Goal: Task Accomplishment & Management: Complete application form

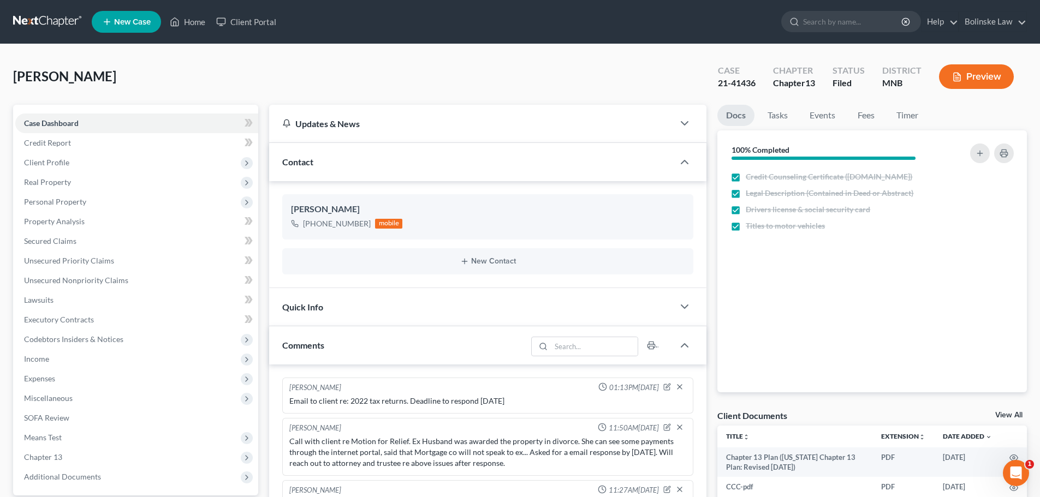
scroll to position [78, 0]
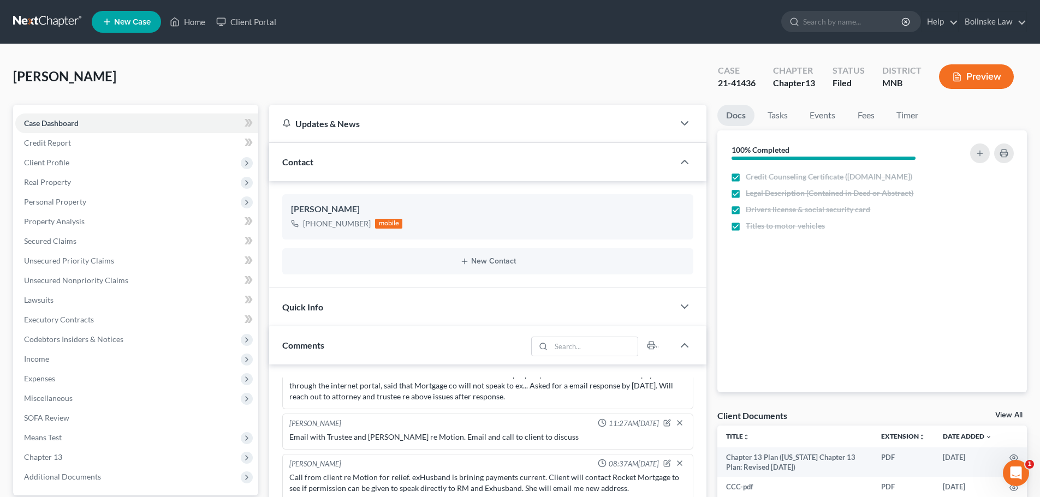
click at [26, 13] on link at bounding box center [48, 22] width 70 height 20
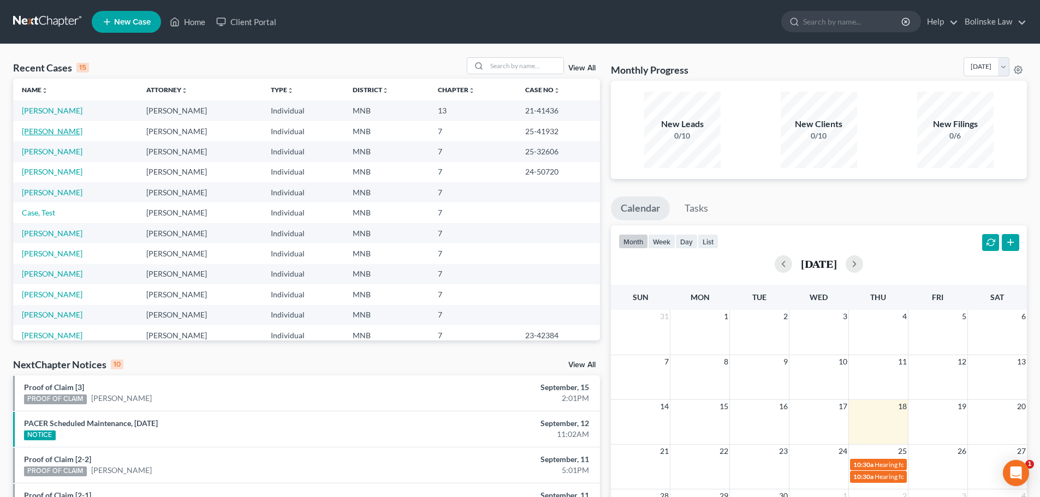
click at [52, 133] on link "[PERSON_NAME]" at bounding box center [52, 131] width 61 height 9
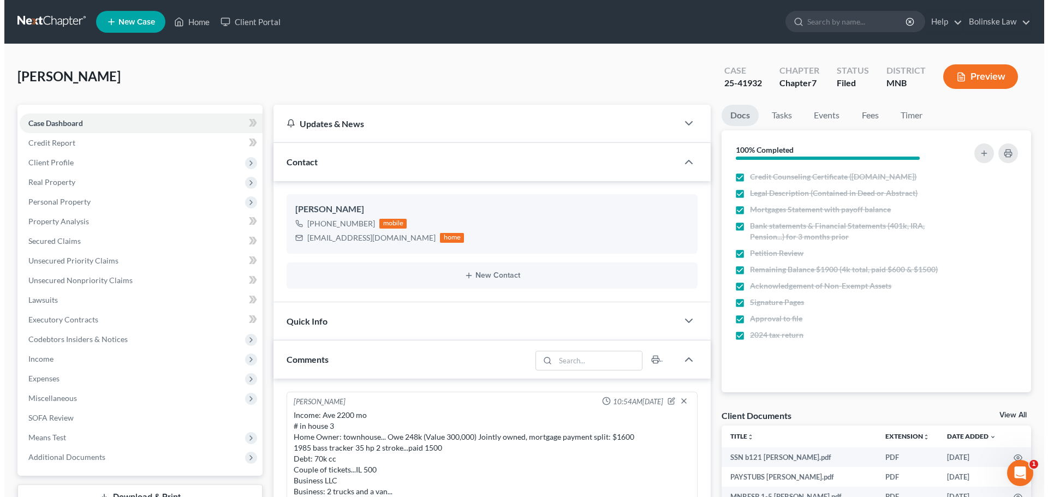
scroll to position [432, 0]
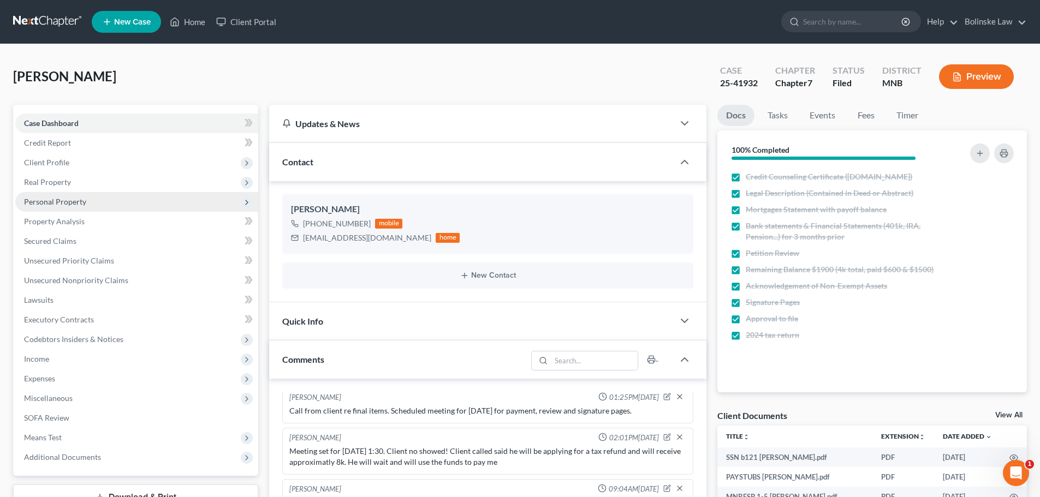
click at [59, 204] on span "Personal Property" at bounding box center [55, 201] width 62 height 9
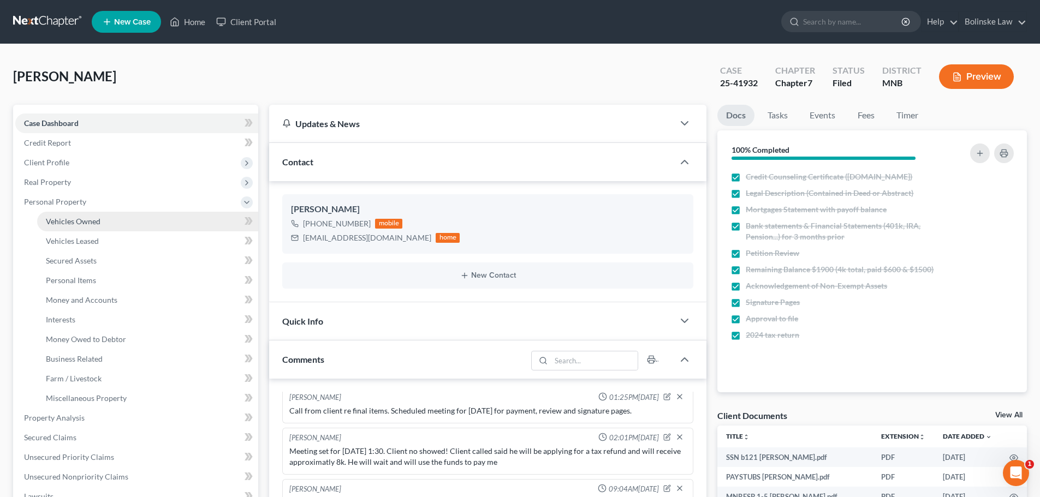
click at [82, 220] on span "Vehicles Owned" at bounding box center [73, 221] width 55 height 9
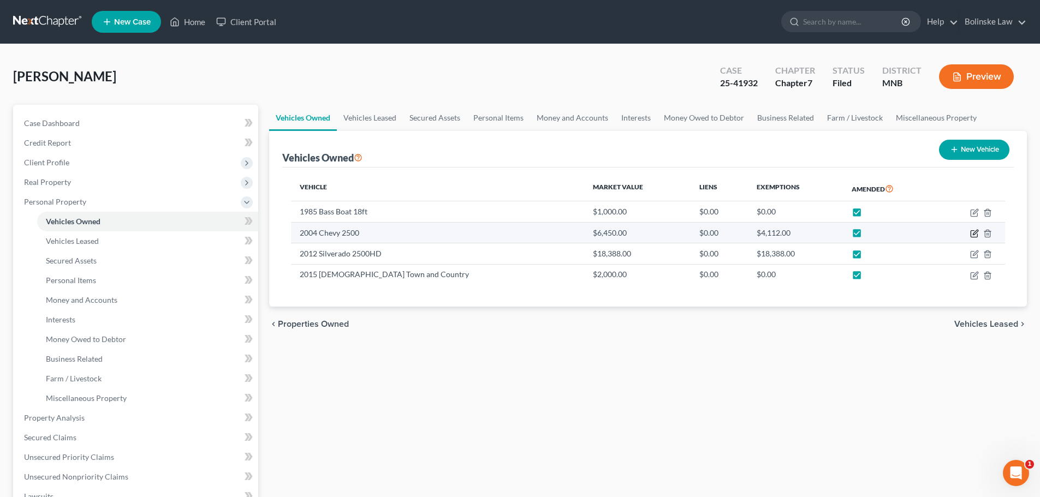
click at [974, 234] on icon "button" at bounding box center [974, 233] width 9 height 9
select select "1"
select select "22"
select select "4"
select select "0"
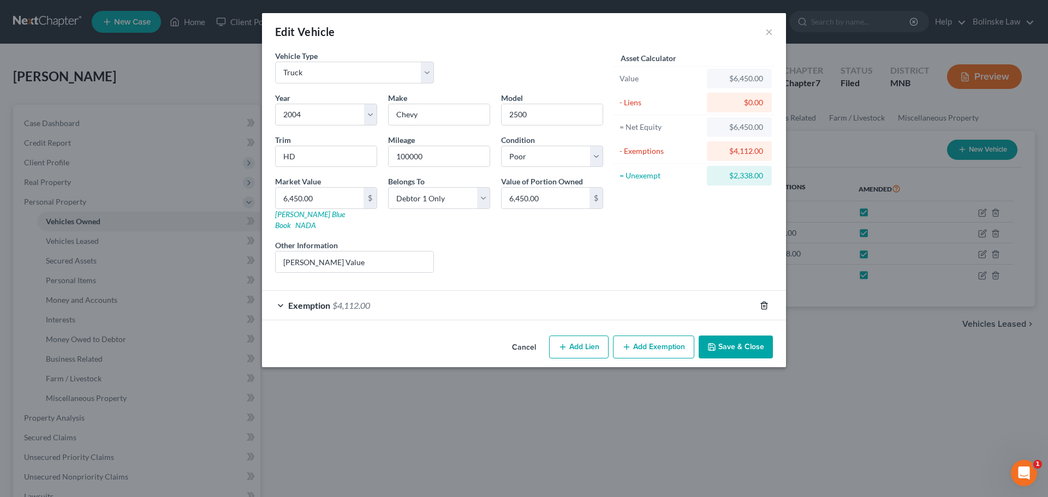
click at [765, 305] on line "button" at bounding box center [765, 306] width 0 height 2
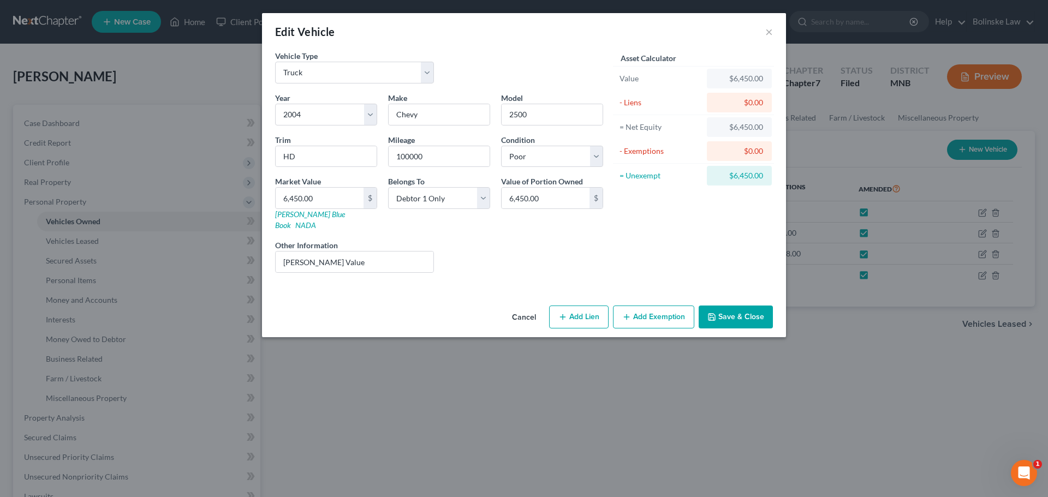
click at [728, 307] on button "Save & Close" at bounding box center [736, 317] width 74 height 23
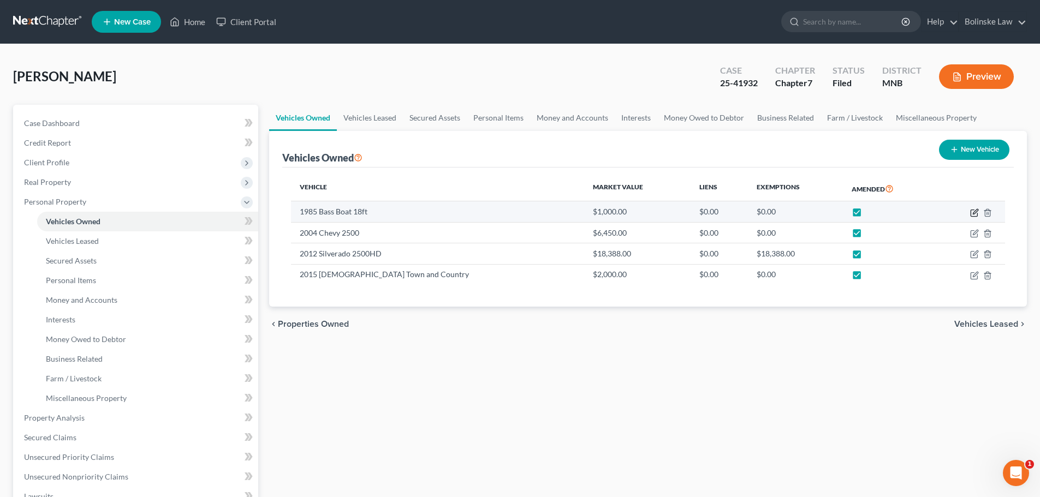
click at [972, 210] on icon "button" at bounding box center [974, 213] width 9 height 9
select select "3"
select select "41"
select select "3"
select select "0"
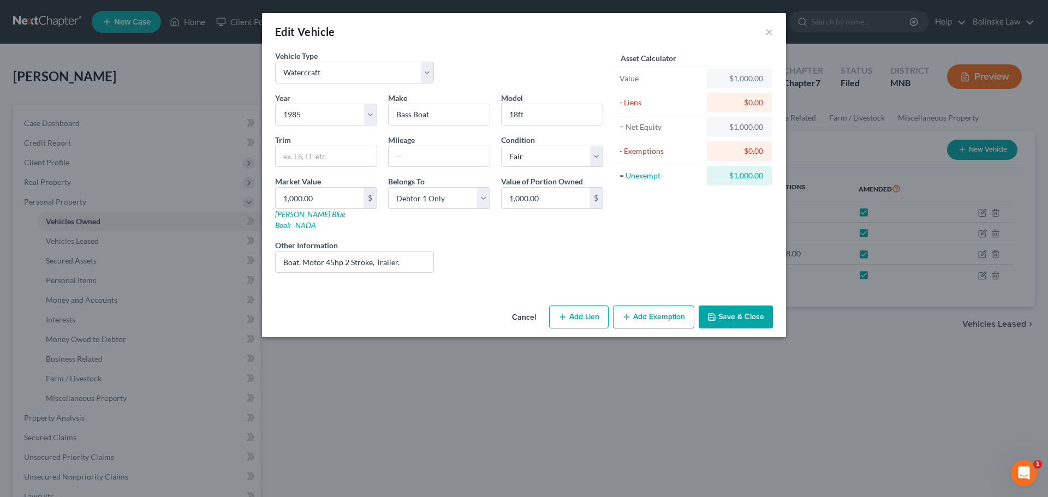
click at [649, 307] on button "Add Exemption" at bounding box center [653, 317] width 81 height 23
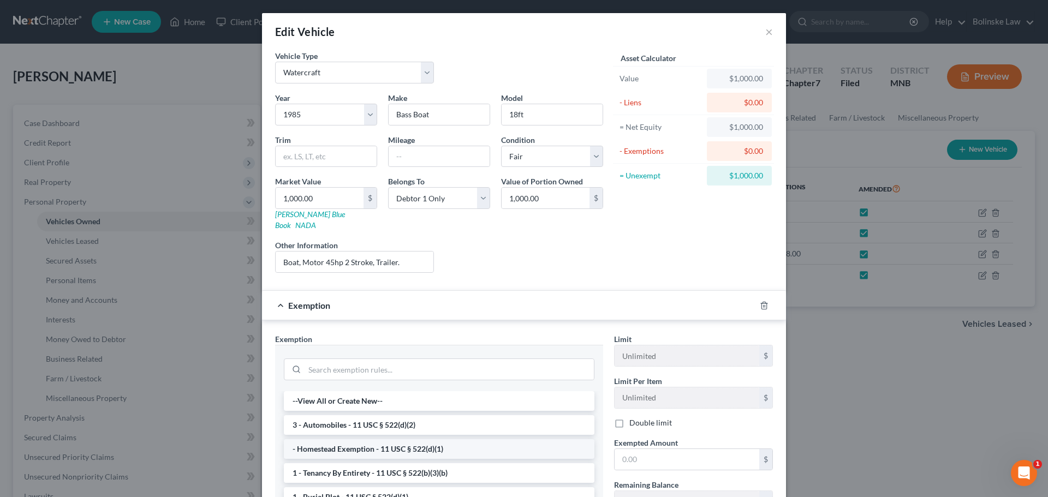
click at [347, 439] on li "- Homestead Exemption - 11 USC § 522(d)(1)" at bounding box center [439, 449] width 311 height 20
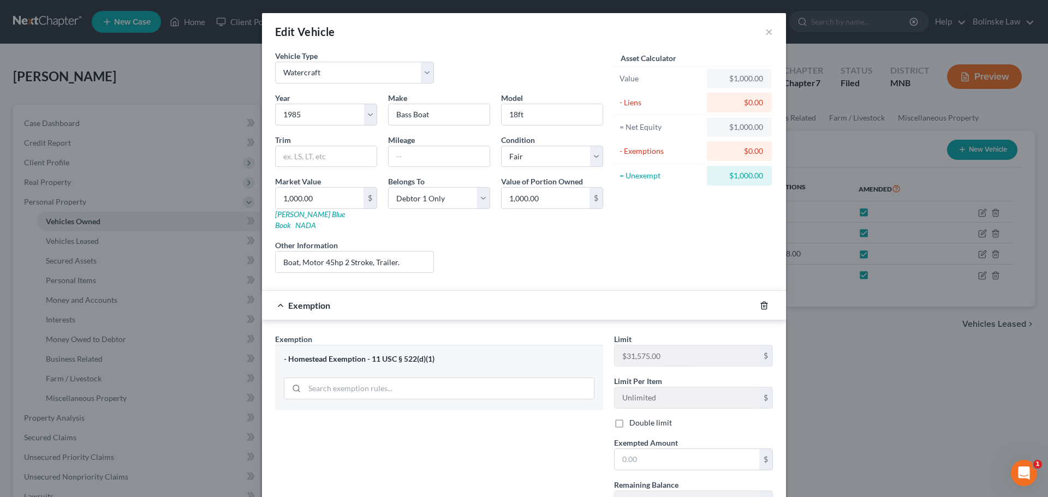
click at [762, 301] on icon "button" at bounding box center [764, 305] width 9 height 9
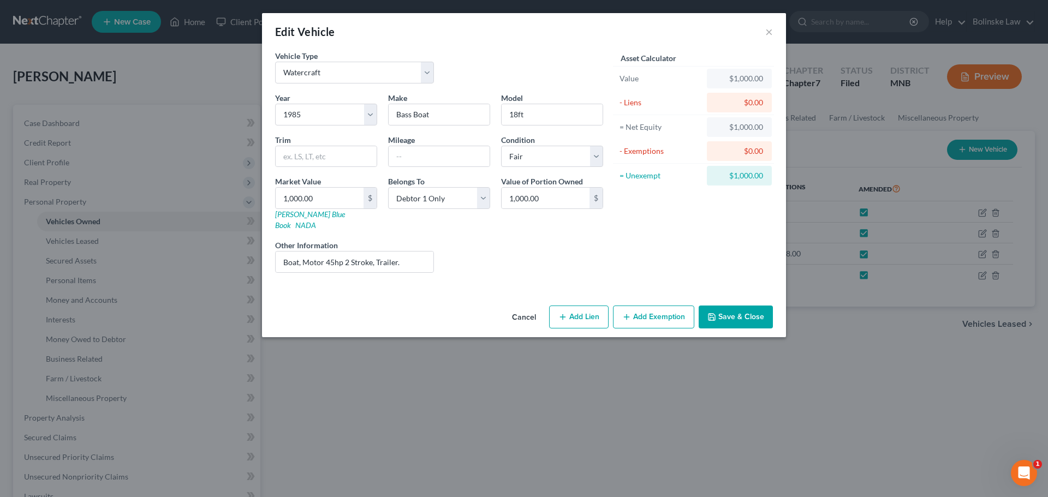
click at [654, 307] on button "Add Exemption" at bounding box center [653, 317] width 81 height 23
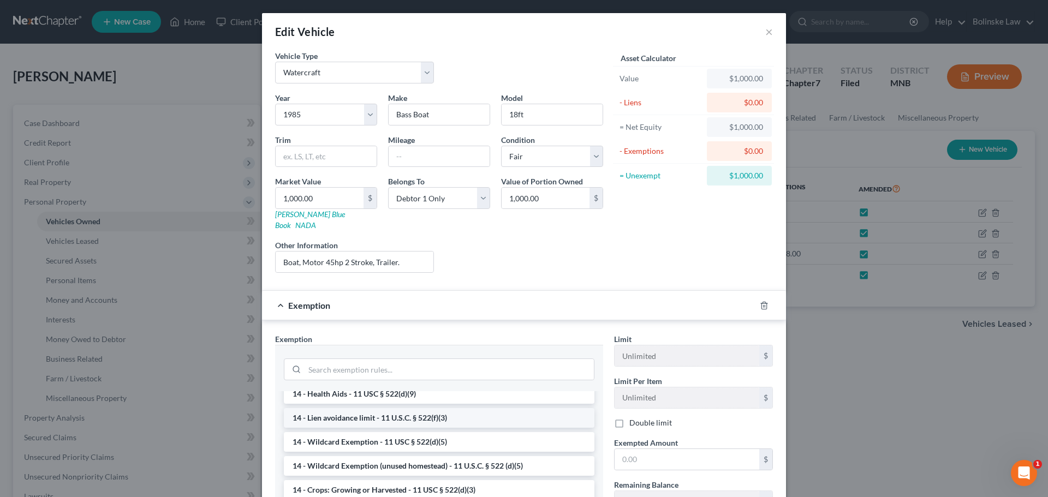
scroll to position [218, 0]
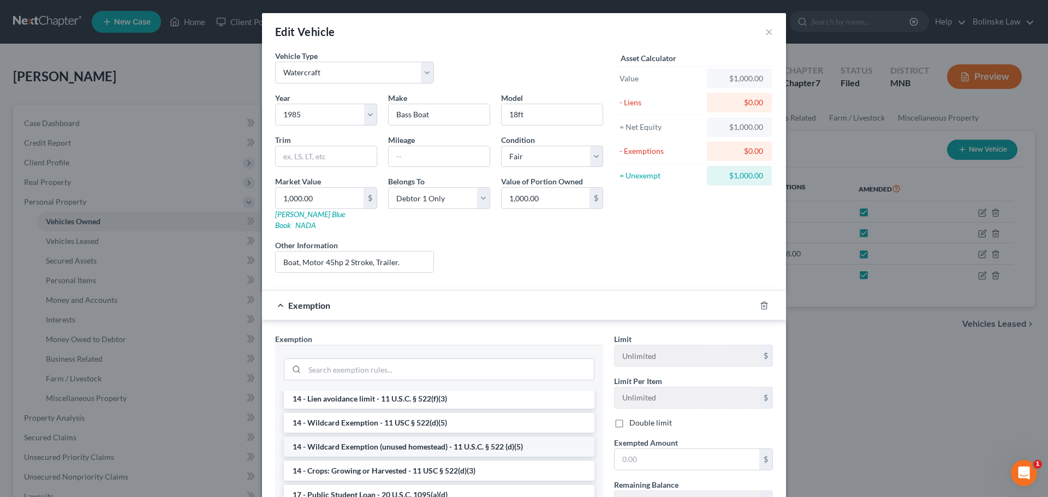
click at [435, 437] on li "14 - Wildcard Exemption (unused homestead) - 11 U.S.C. § 522 (d)(5)" at bounding box center [439, 447] width 311 height 20
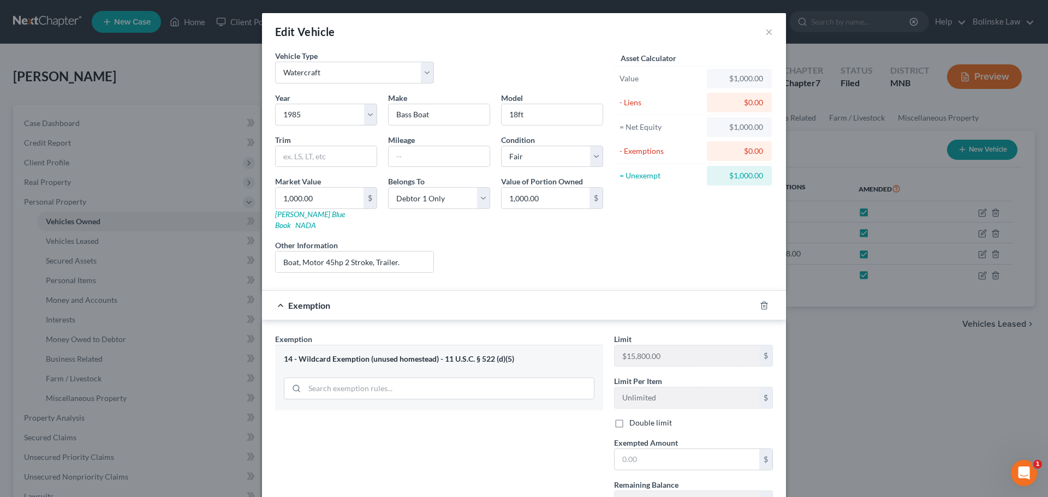
scroll to position [55, 0]
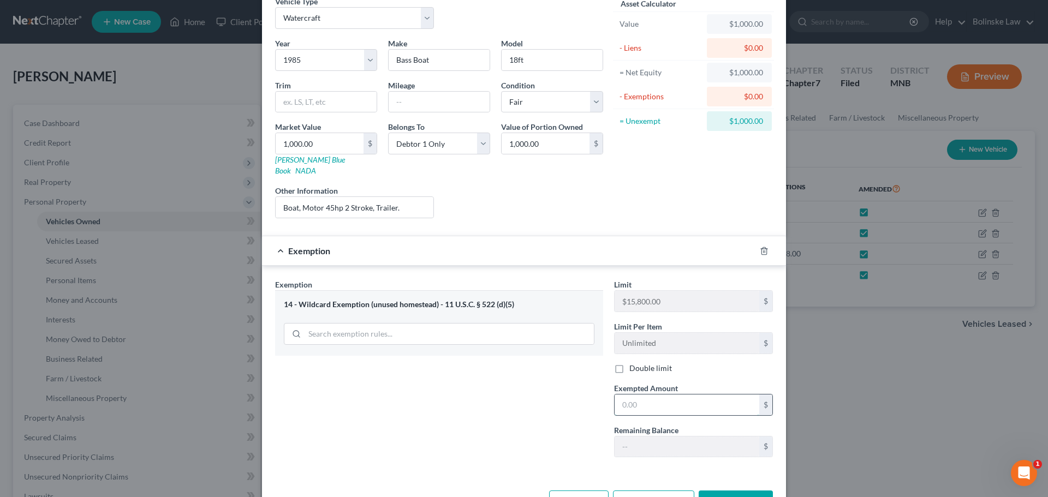
click at [621, 395] on input "text" at bounding box center [687, 405] width 145 height 21
type input "1,000"
click at [746, 491] on button "Save & Close" at bounding box center [736, 502] width 74 height 23
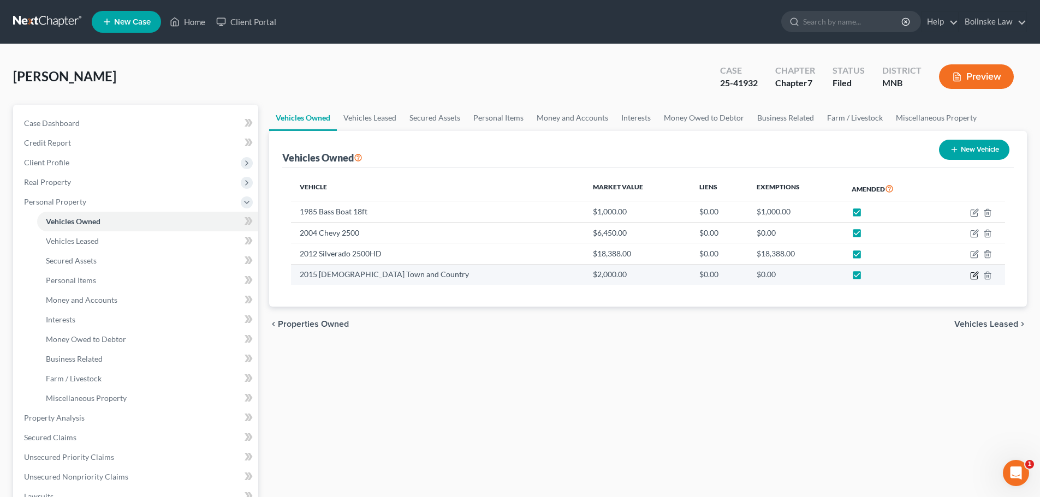
click at [976, 273] on icon "button" at bounding box center [975, 274] width 5 height 5
select select "0"
select select "11"
select select "3"
select select "0"
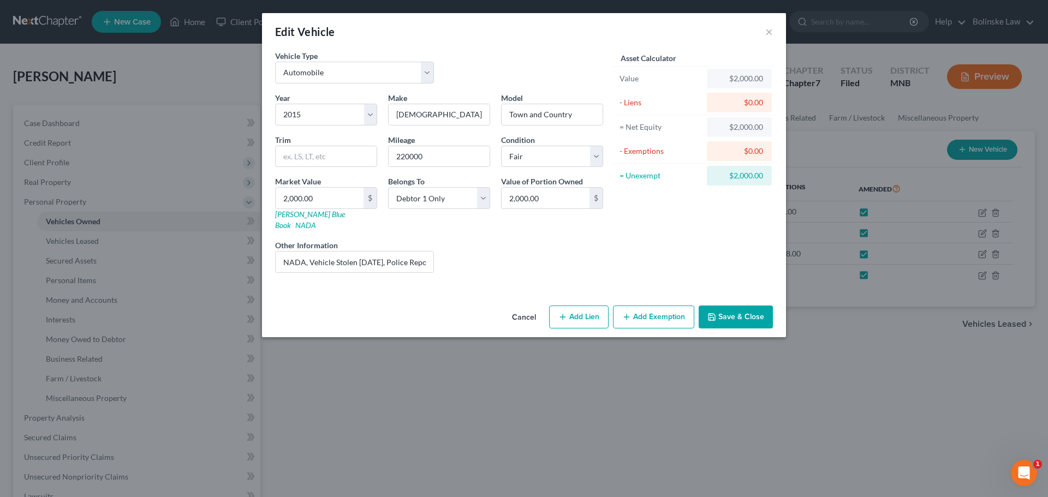
click at [639, 306] on button "Add Exemption" at bounding box center [653, 317] width 81 height 23
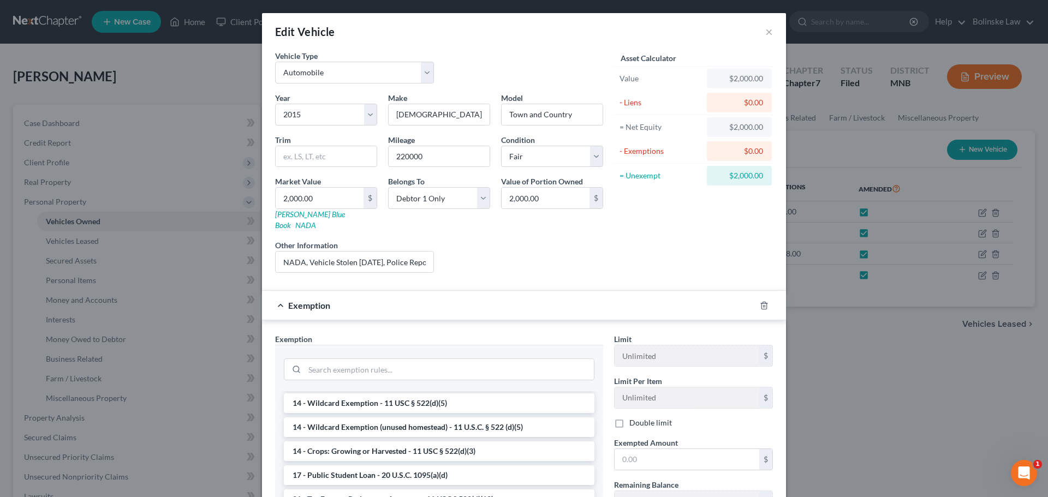
scroll to position [218, 0]
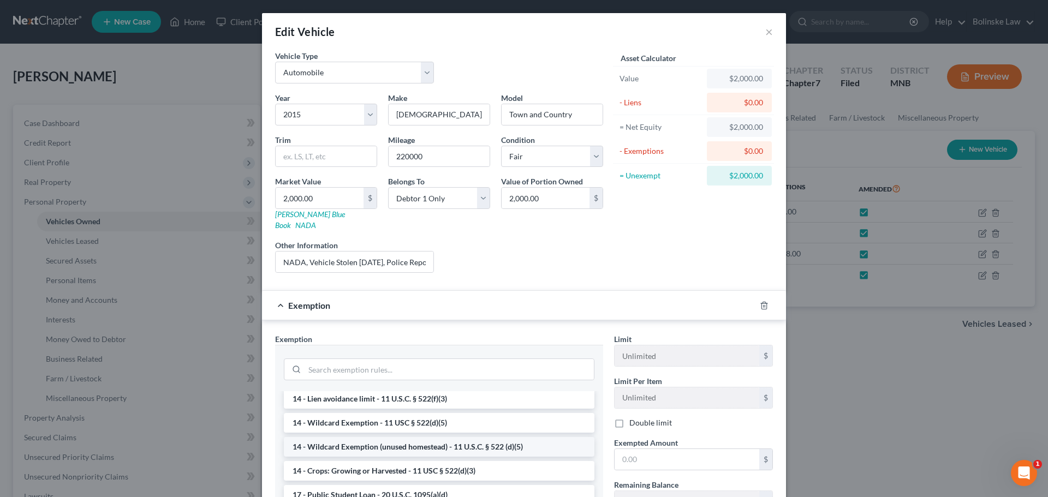
click at [429, 437] on li "14 - Wildcard Exemption (unused homestead) - 11 U.S.C. § 522 (d)(5)" at bounding box center [439, 447] width 311 height 20
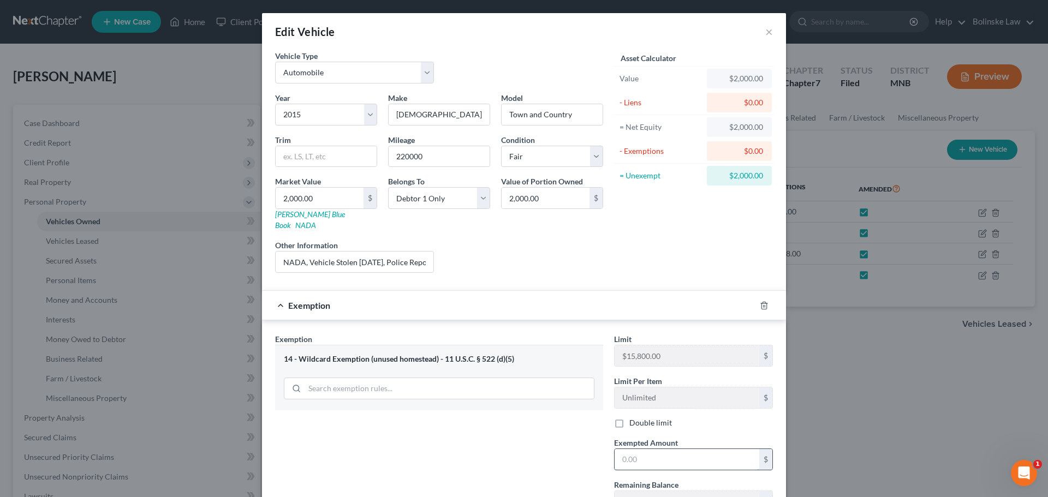
click at [621, 449] on input "text" at bounding box center [687, 459] width 145 height 21
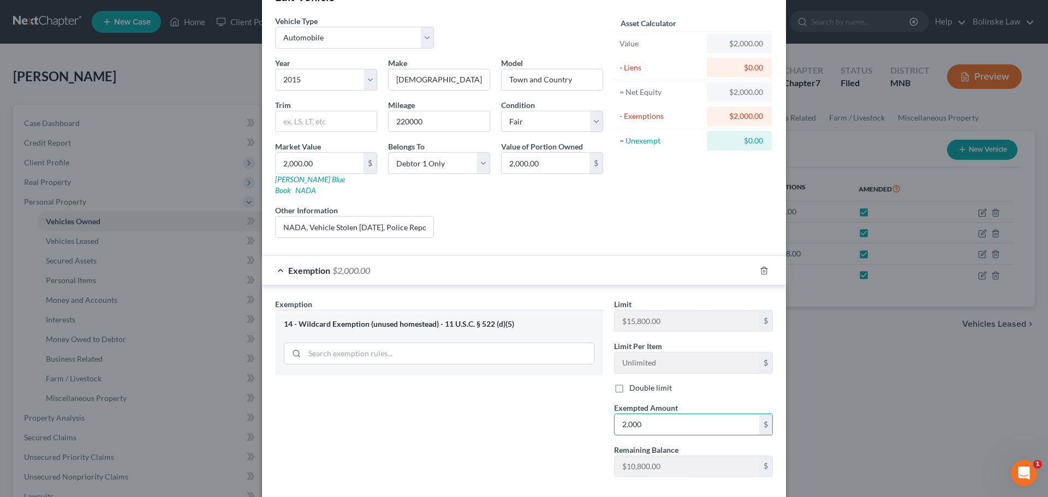
scroll to position [82, 0]
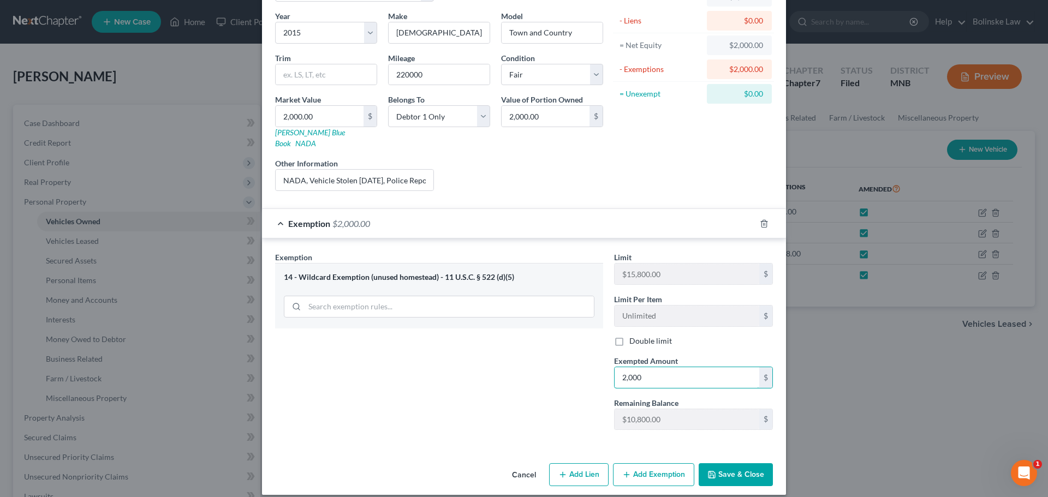
type input "2,000"
click at [718, 464] on button "Save & Close" at bounding box center [736, 475] width 74 height 23
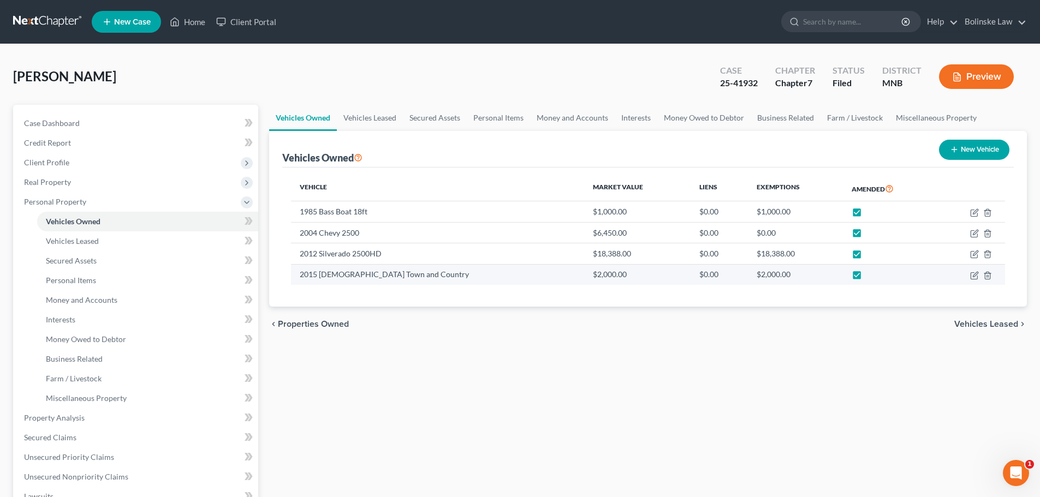
click at [393, 279] on td "2015 Chrystler Town and Country" at bounding box center [437, 274] width 293 height 21
click at [978, 275] on icon "button" at bounding box center [974, 275] width 9 height 9
select select "0"
select select "11"
select select "3"
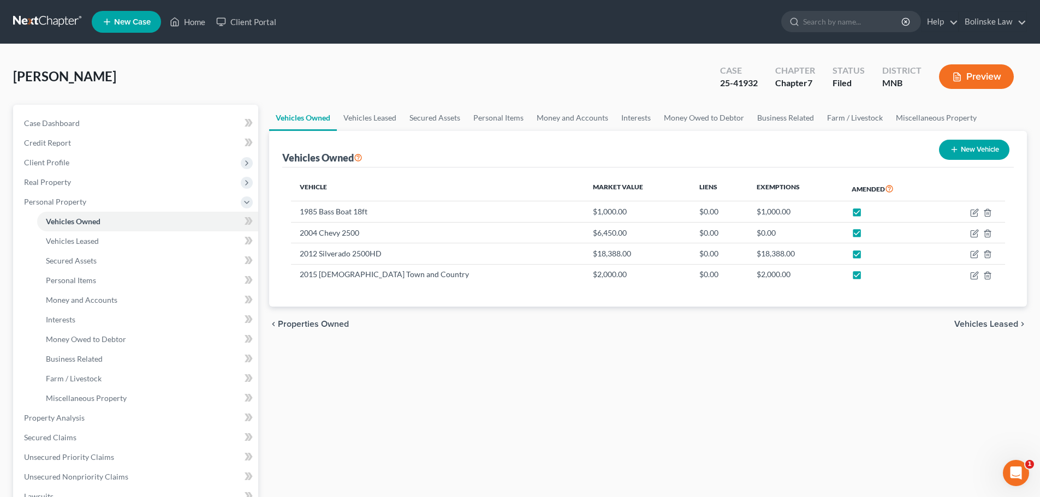
select select "0"
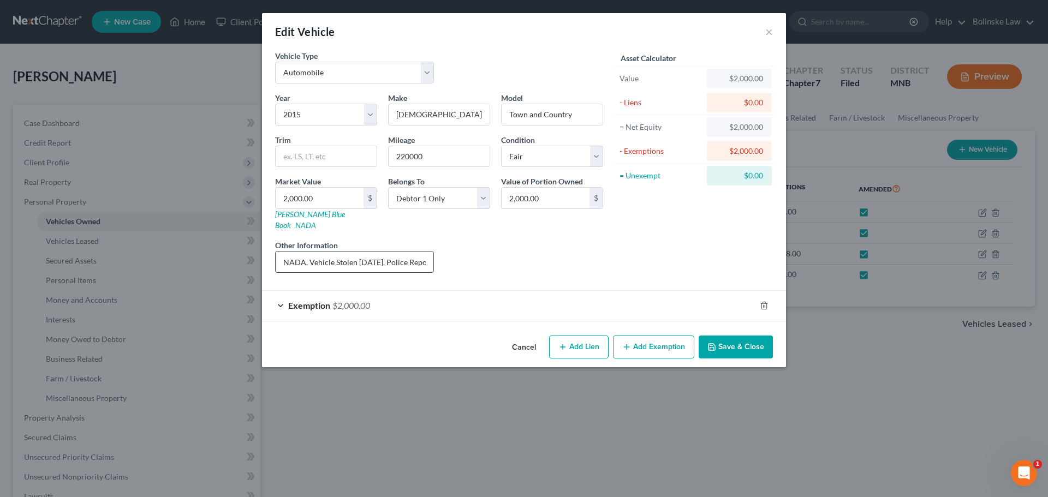
click at [405, 252] on input "NADA, Vehicle Stolen 8.18.2024, Police Report Filed, Liability Insurance Covera…" at bounding box center [355, 262] width 158 height 21
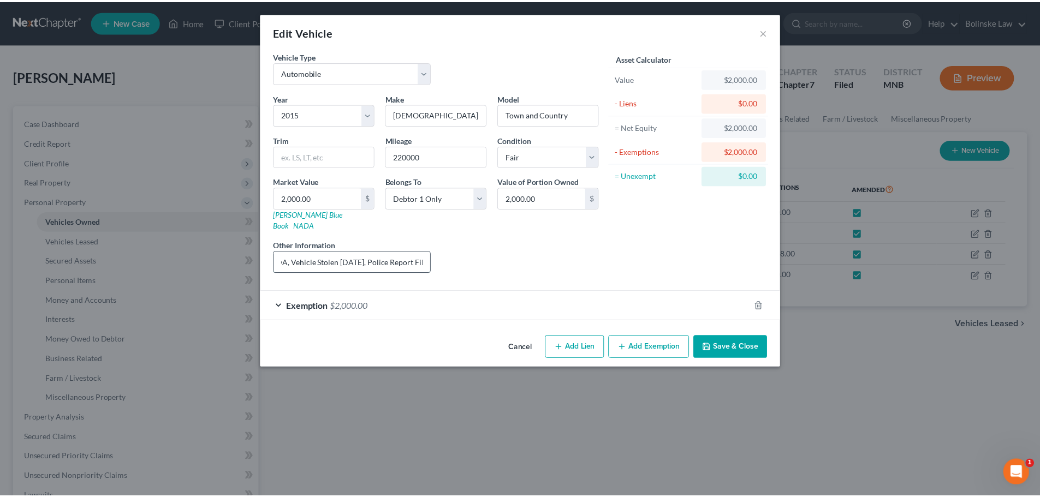
scroll to position [0, 0]
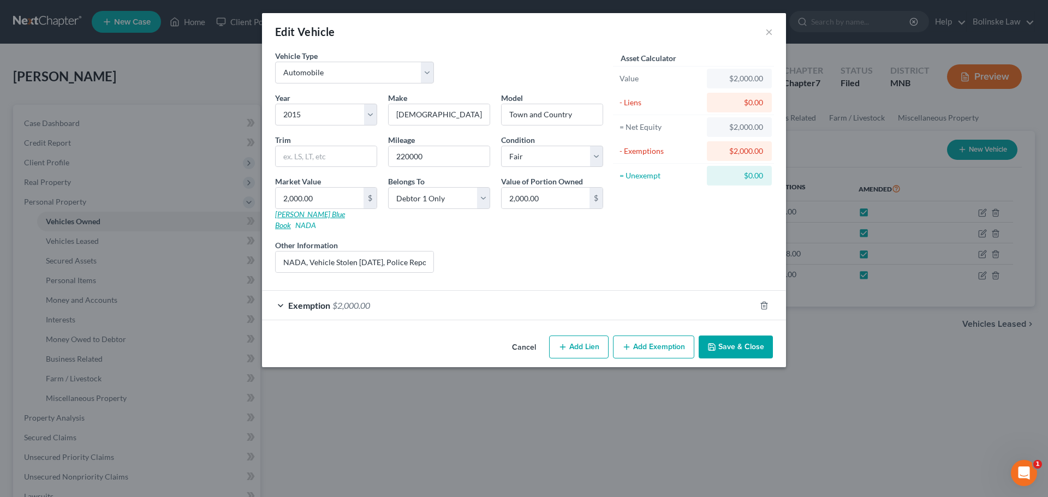
click at [290, 212] on link "Kelly Blue Book" at bounding box center [310, 220] width 70 height 20
click at [731, 336] on button "Save & Close" at bounding box center [736, 347] width 74 height 23
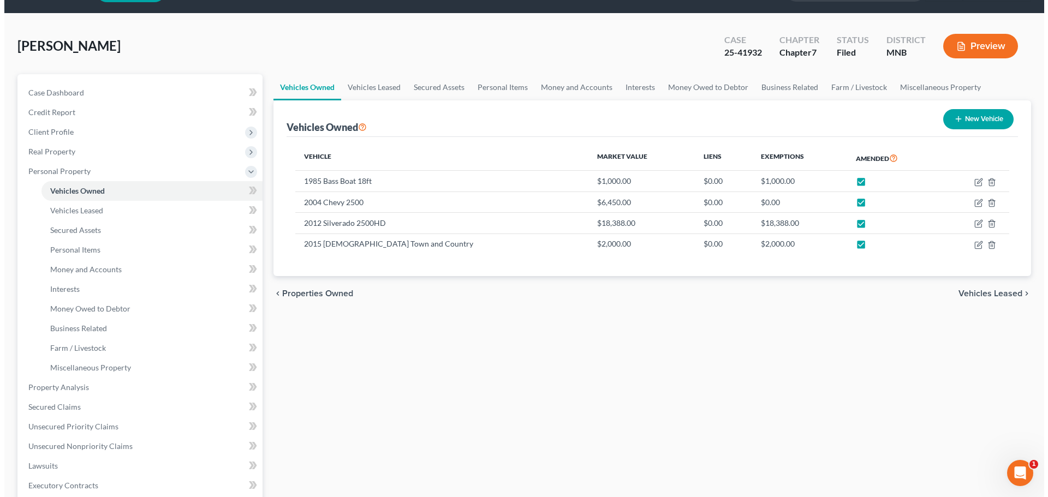
scroll to position [55, 0]
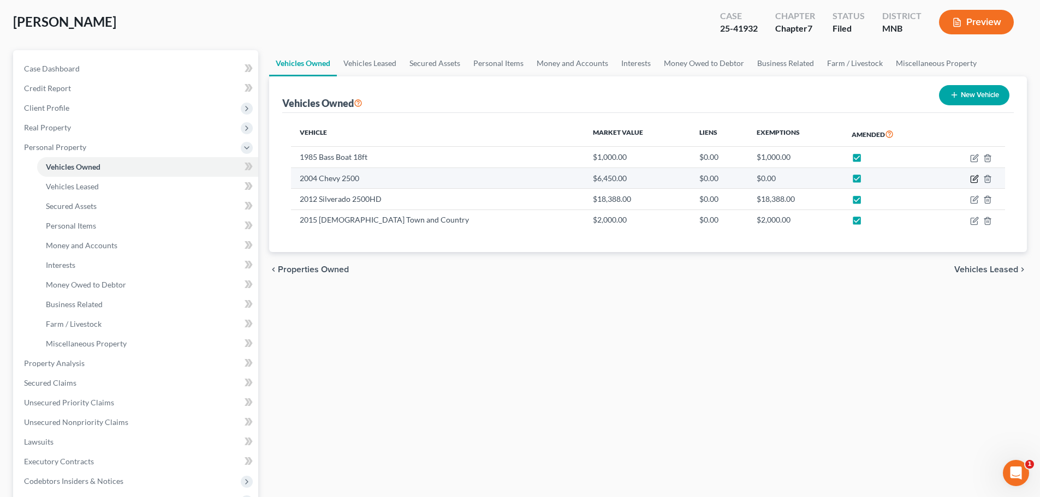
click at [975, 178] on icon "button" at bounding box center [975, 177] width 5 height 5
select select "1"
select select "22"
select select "4"
select select "0"
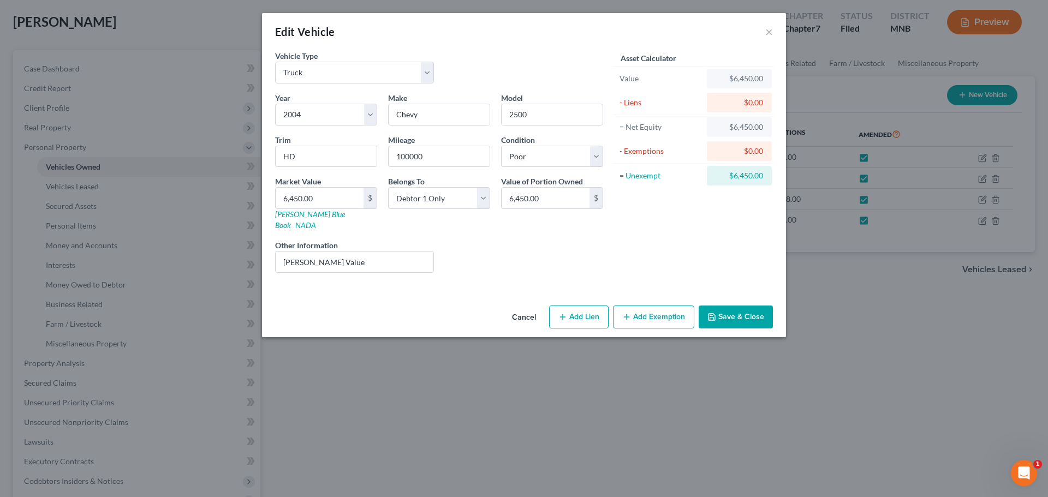
click at [653, 306] on button "Add Exemption" at bounding box center [653, 317] width 81 height 23
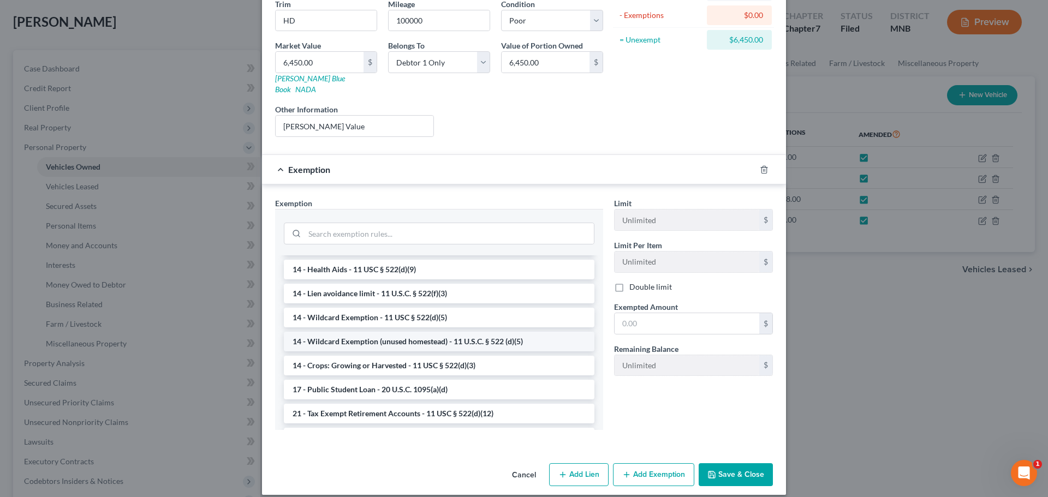
scroll to position [192, 0]
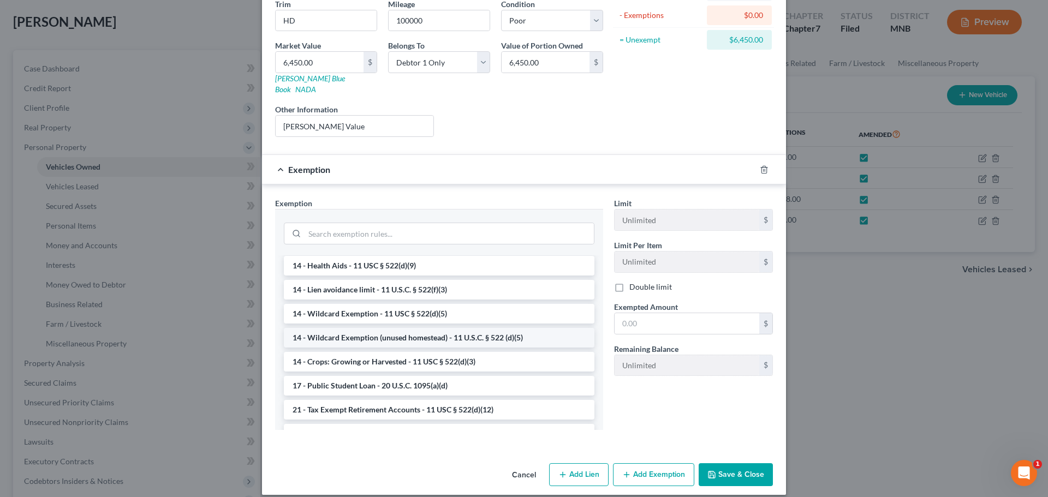
click at [360, 328] on li "14 - Wildcard Exemption (unused homestead) - 11 U.S.C. § 522 (d)(5)" at bounding box center [439, 338] width 311 height 20
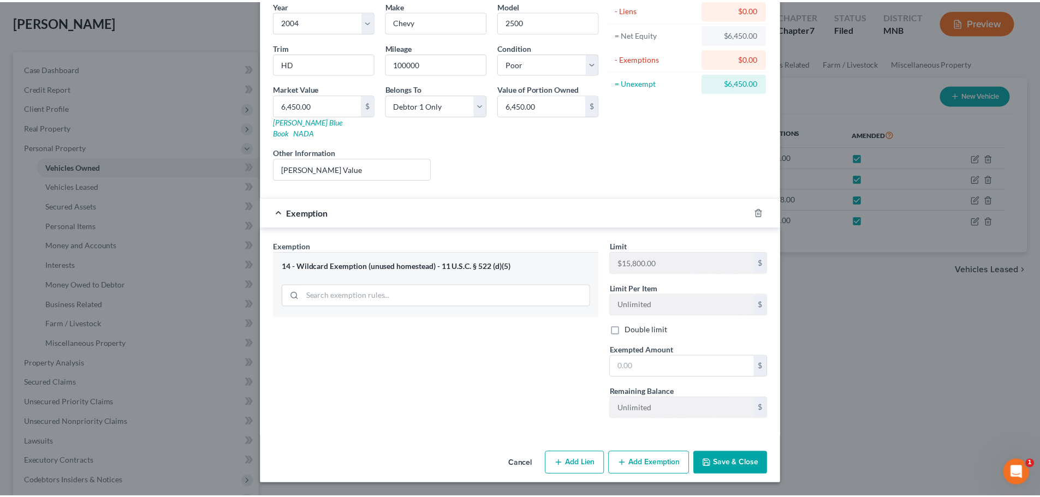
scroll to position [82, 0]
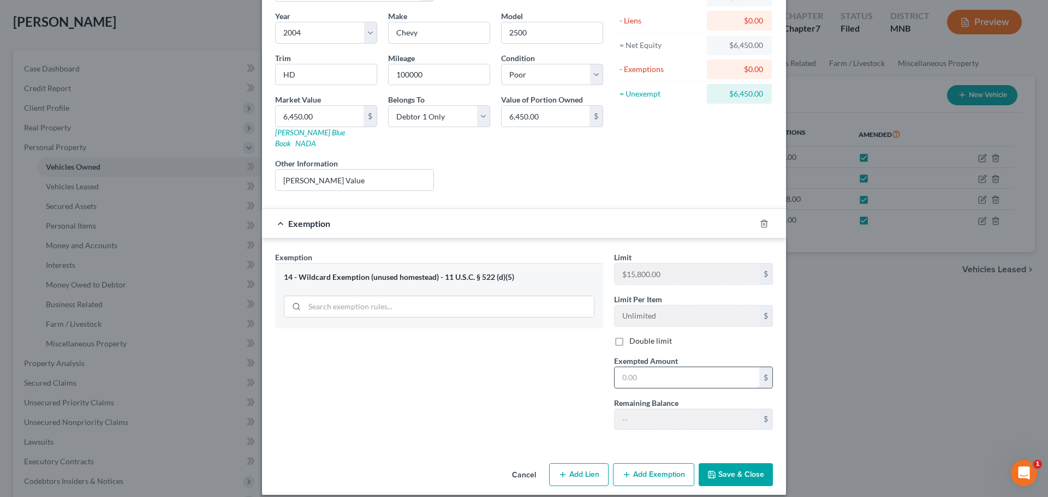
click at [626, 373] on input "text" at bounding box center [687, 377] width 145 height 21
type input "1,112"
click at [723, 464] on button "Save & Close" at bounding box center [736, 475] width 74 height 23
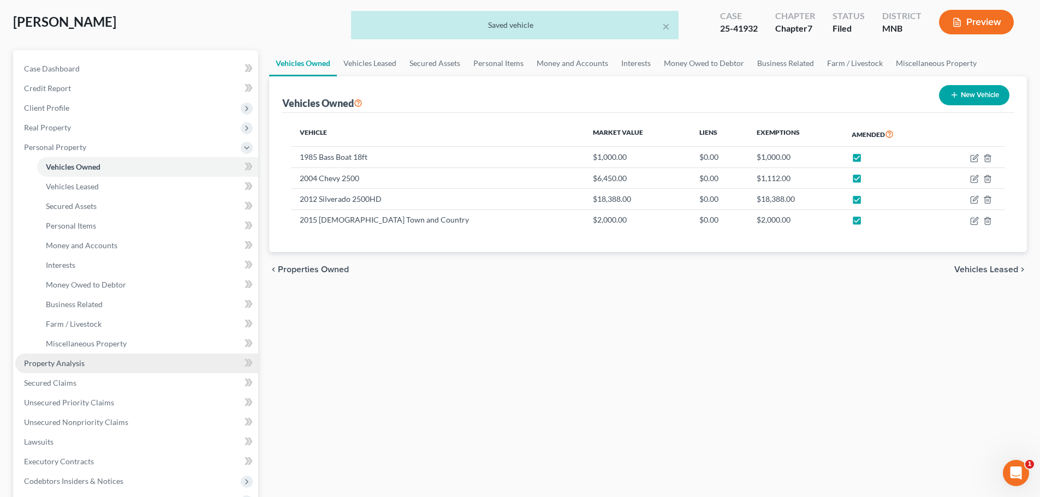
click at [81, 362] on span "Property Analysis" at bounding box center [54, 363] width 61 height 9
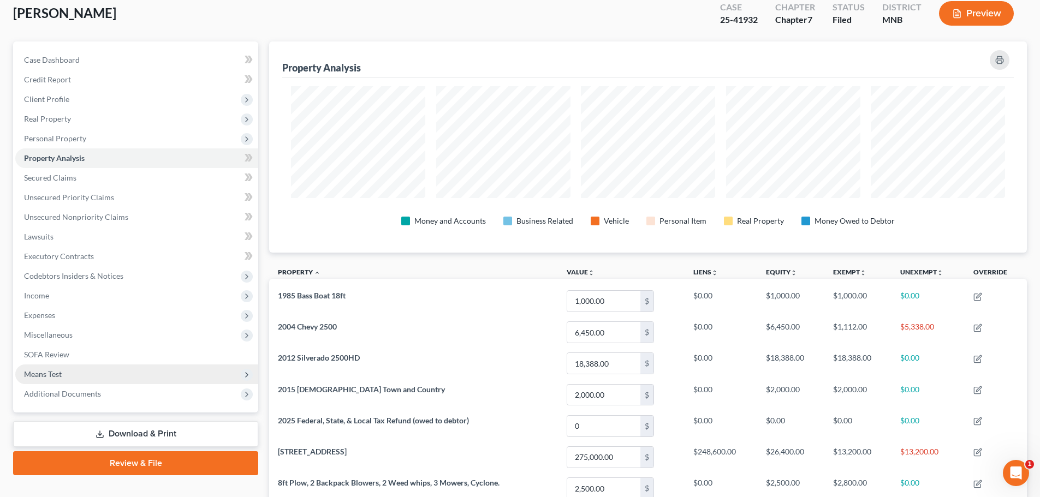
scroll to position [164, 0]
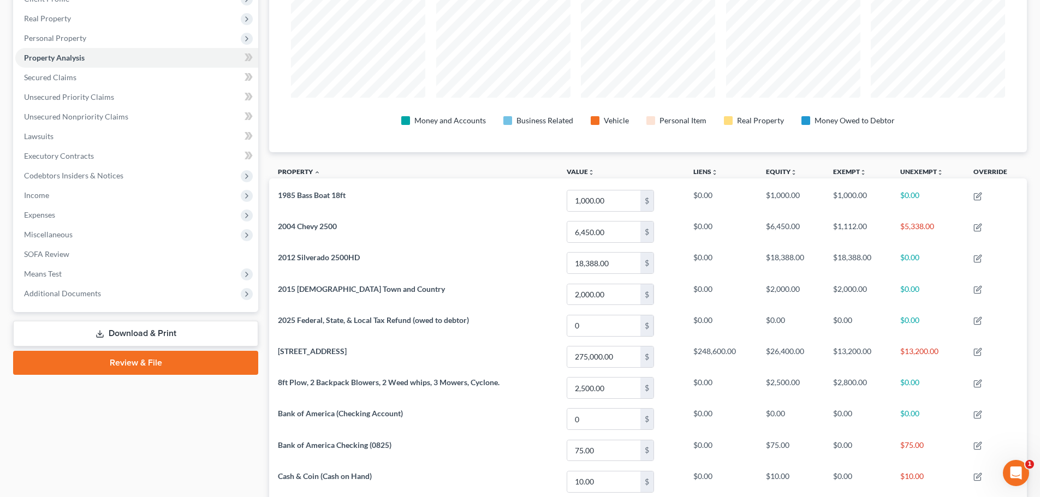
click at [145, 334] on link "Download & Print" at bounding box center [135, 334] width 245 height 26
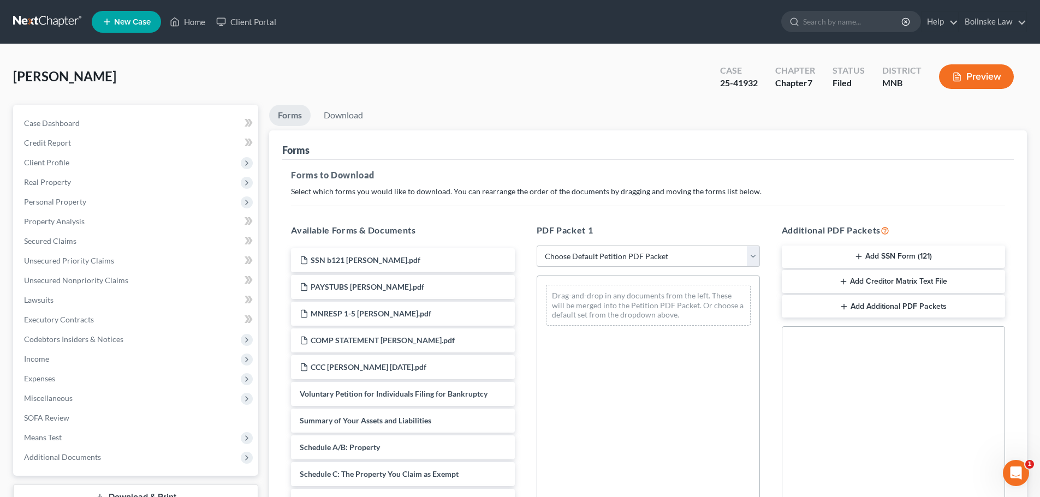
click at [649, 262] on select "Choose Default Petition PDF Packet Complete Bankruptcy Petition (all forms and …" at bounding box center [648, 257] width 223 height 22
select select "2"
click at [537, 246] on select "Choose Default Petition PDF Packet Complete Bankruptcy Petition (all forms and …" at bounding box center [648, 257] width 223 height 22
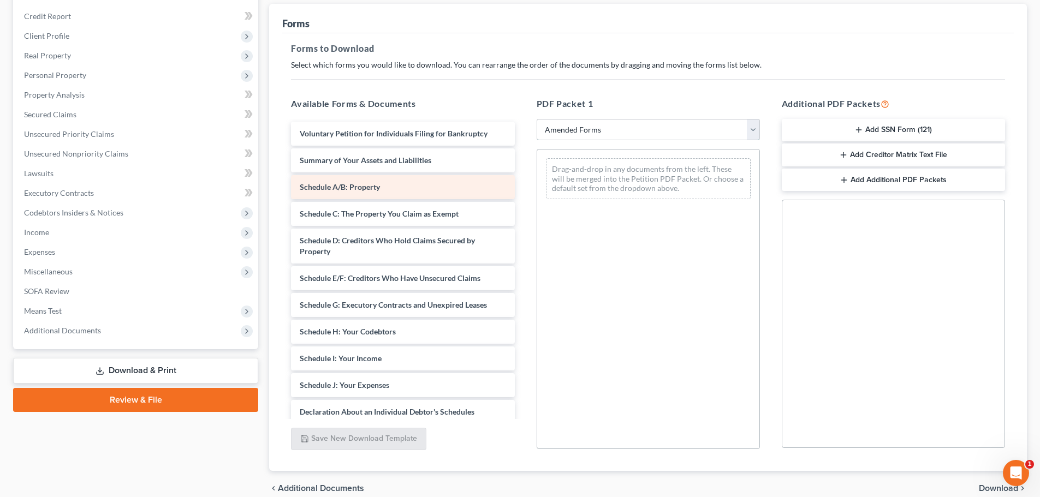
scroll to position [109, 0]
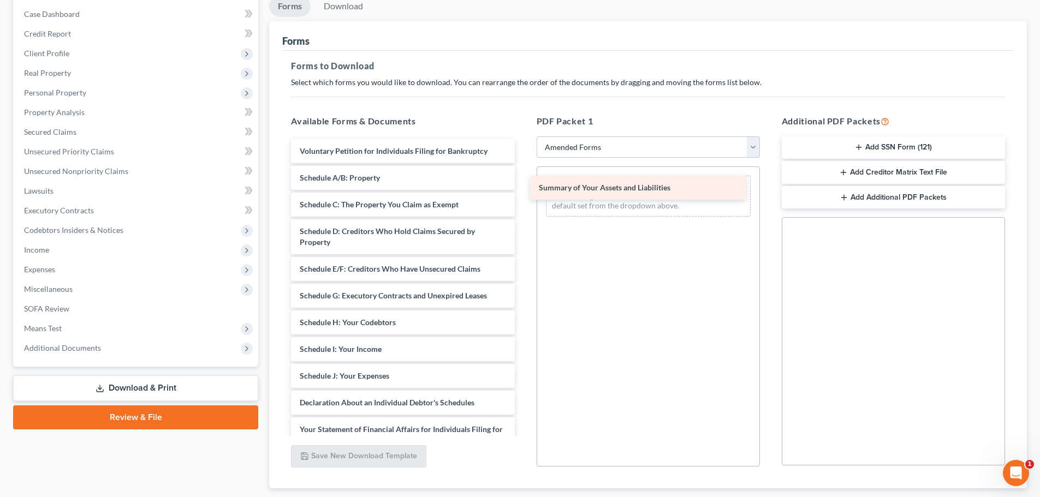
drag, startPoint x: 379, startPoint y: 176, endPoint x: 619, endPoint y: 186, distance: 239.9
click at [523, 186] on div "Summary of Your Assets and Liabilities Voluntary Petition for Individuals Filin…" at bounding box center [402, 387] width 241 height 496
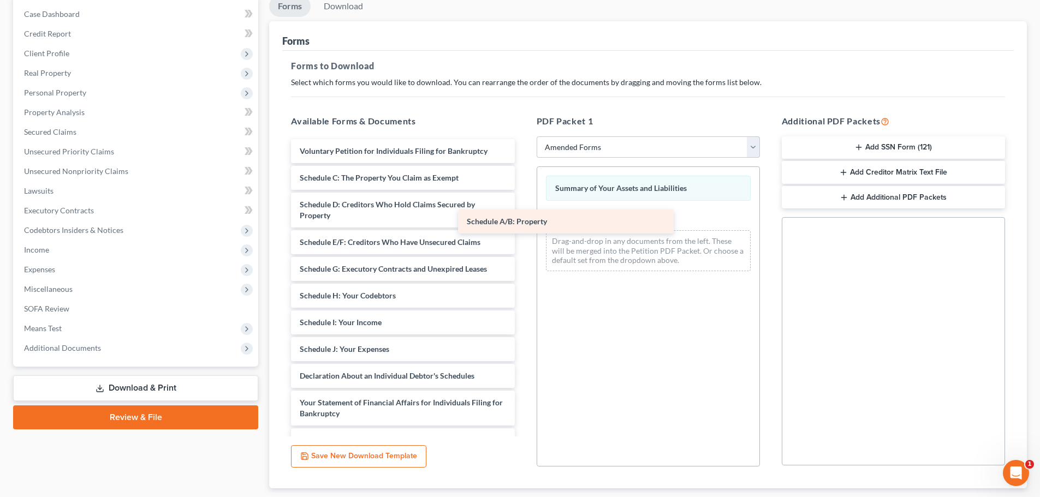
drag, startPoint x: 366, startPoint y: 176, endPoint x: 611, endPoint y: 224, distance: 249.7
click at [523, 224] on div "Schedule A/B: Property Voluntary Petition for Individuals Filing for Bankruptcy…" at bounding box center [402, 373] width 241 height 469
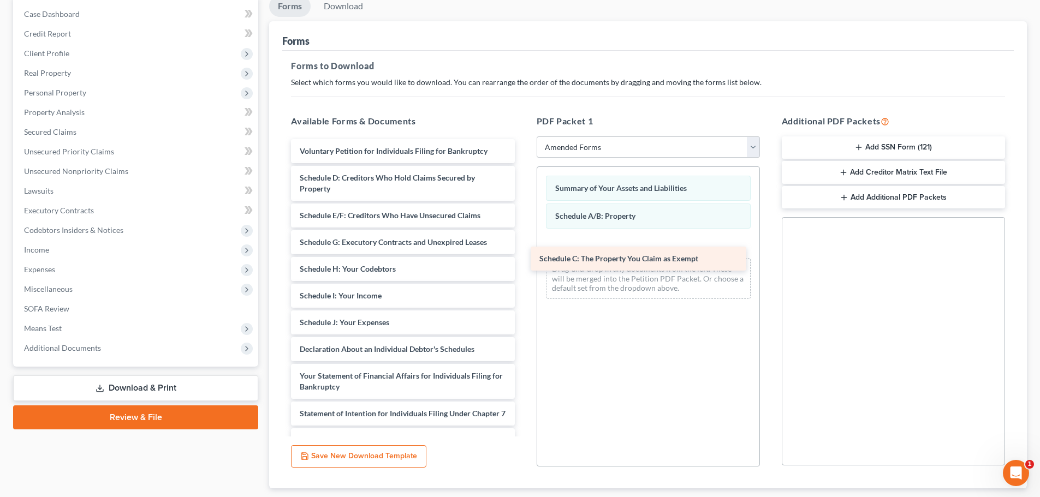
drag, startPoint x: 361, startPoint y: 177, endPoint x: 601, endPoint y: 257, distance: 253.1
click at [523, 257] on div "Schedule C: The Property You Claim as Exempt Voluntary Petition for Individuals…" at bounding box center [402, 360] width 241 height 442
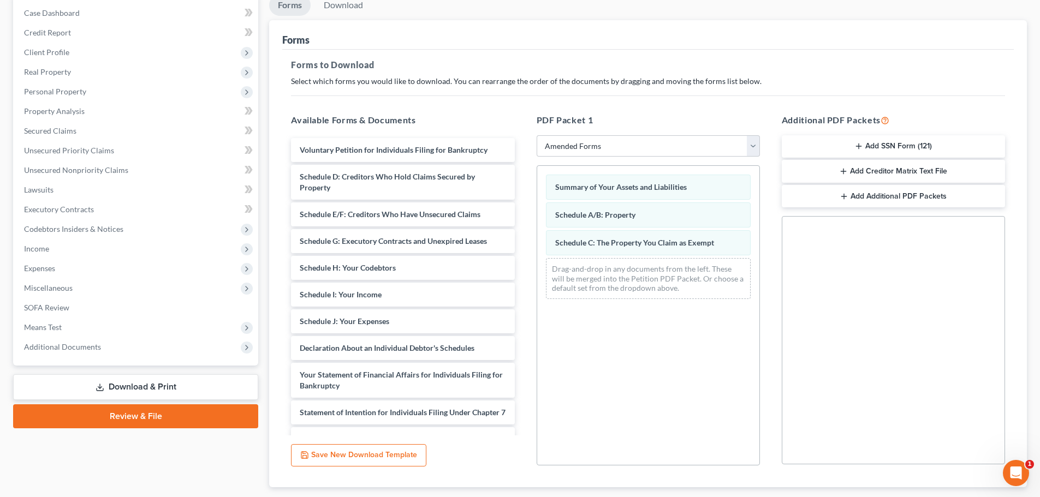
scroll to position [177, 0]
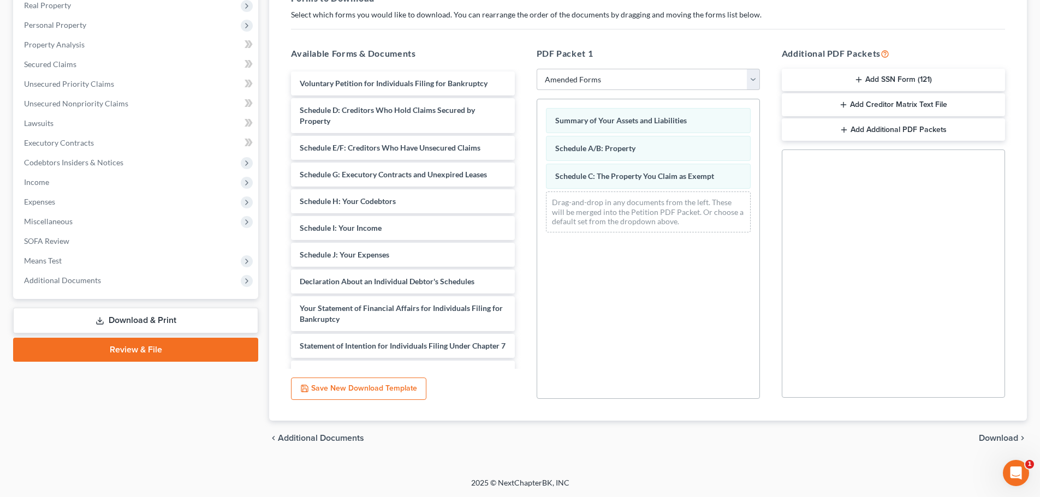
click at [1002, 434] on span "Download" at bounding box center [998, 438] width 39 height 9
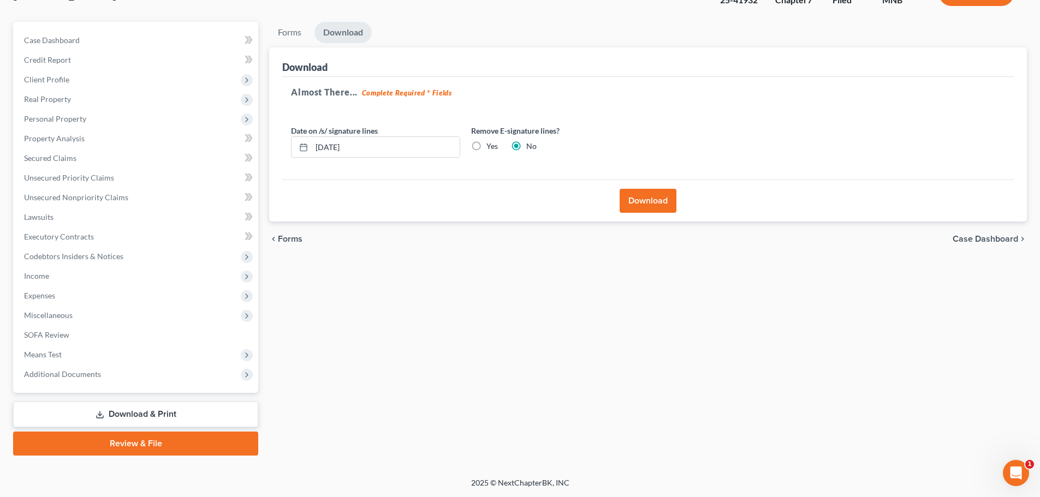
click at [641, 197] on button "Download" at bounding box center [648, 201] width 57 height 24
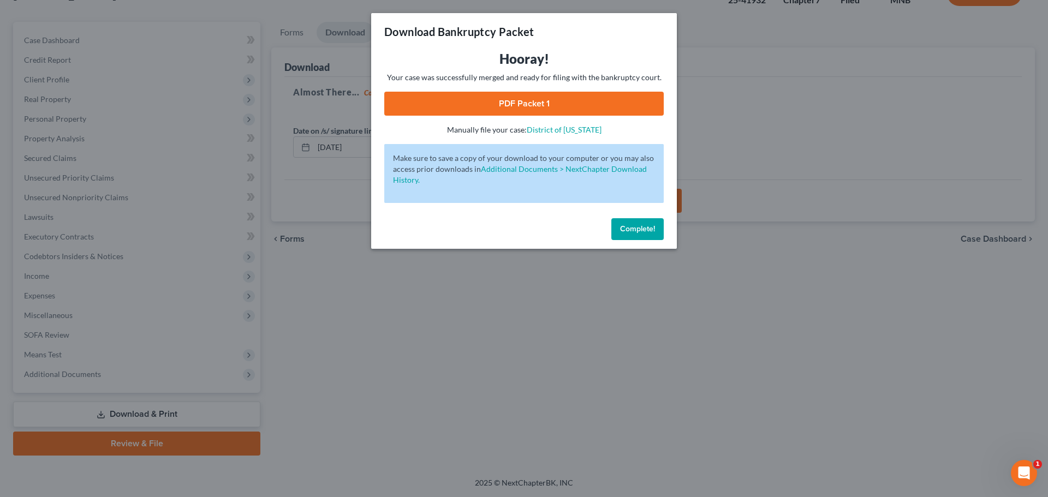
click at [563, 98] on link "PDF Packet 1" at bounding box center [524, 104] width 280 height 24
click at [648, 229] on span "Complete!" at bounding box center [637, 228] width 35 height 9
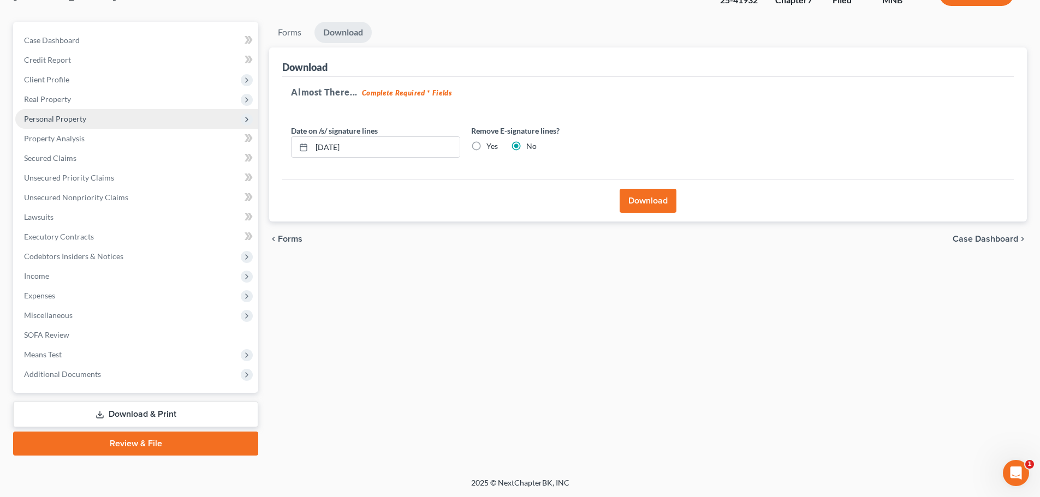
click at [51, 114] on span "Personal Property" at bounding box center [55, 118] width 62 height 9
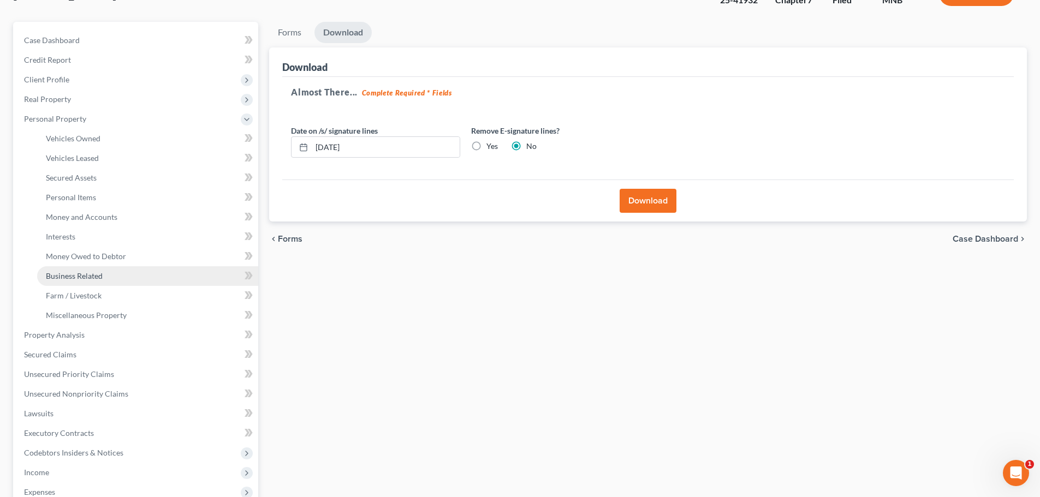
click at [75, 276] on span "Business Related" at bounding box center [74, 275] width 57 height 9
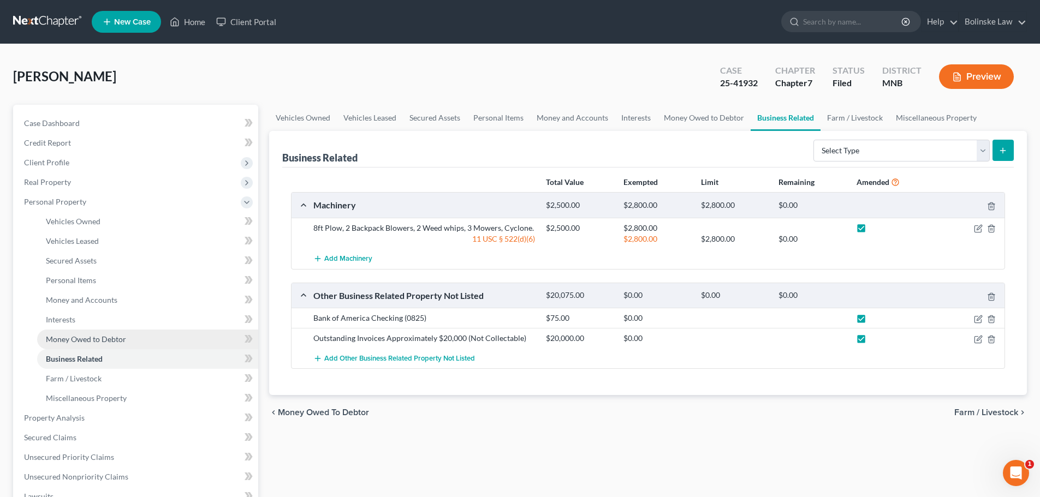
click at [91, 340] on span "Money Owed to Debtor" at bounding box center [86, 339] width 80 height 9
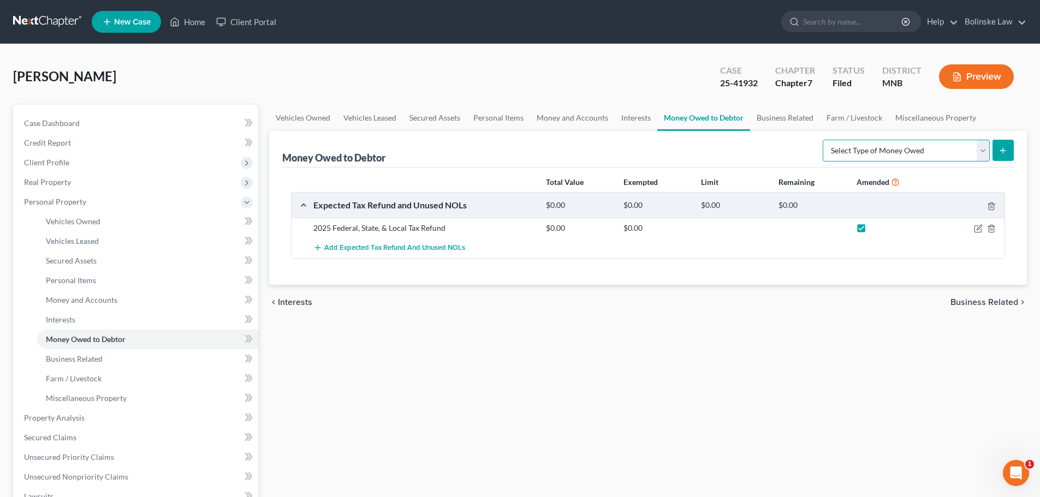
click at [916, 150] on select "Select Type of Money Owed Accounts Receivable Alimony Child Support Claims Agai…" at bounding box center [906, 151] width 167 height 22
click at [420, 387] on div "Vehicles Owned Vehicles Leased Secured Assets Personal Items Money and Accounts…" at bounding box center [648, 420] width 769 height 631
click at [116, 360] on link "Business Related" at bounding box center [147, 359] width 221 height 20
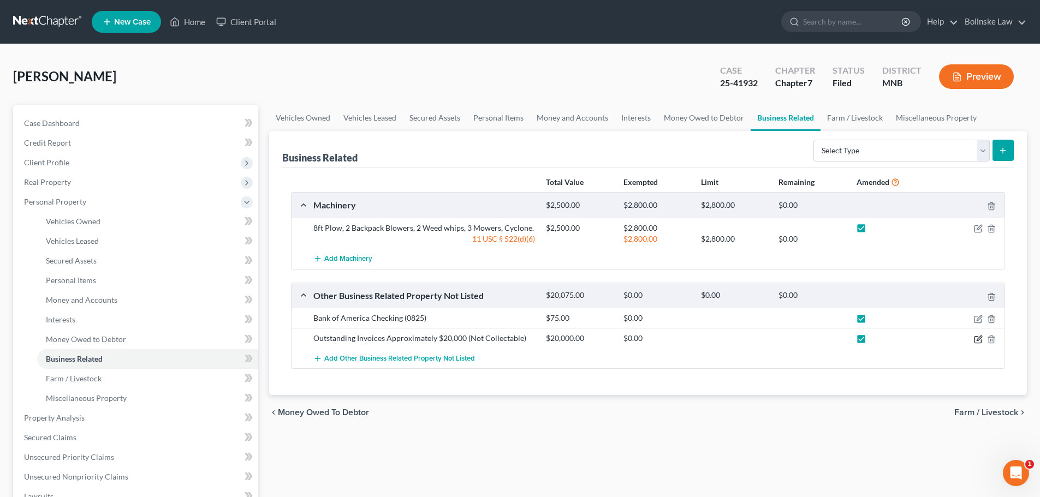
click at [978, 340] on icon "button" at bounding box center [979, 338] width 5 height 5
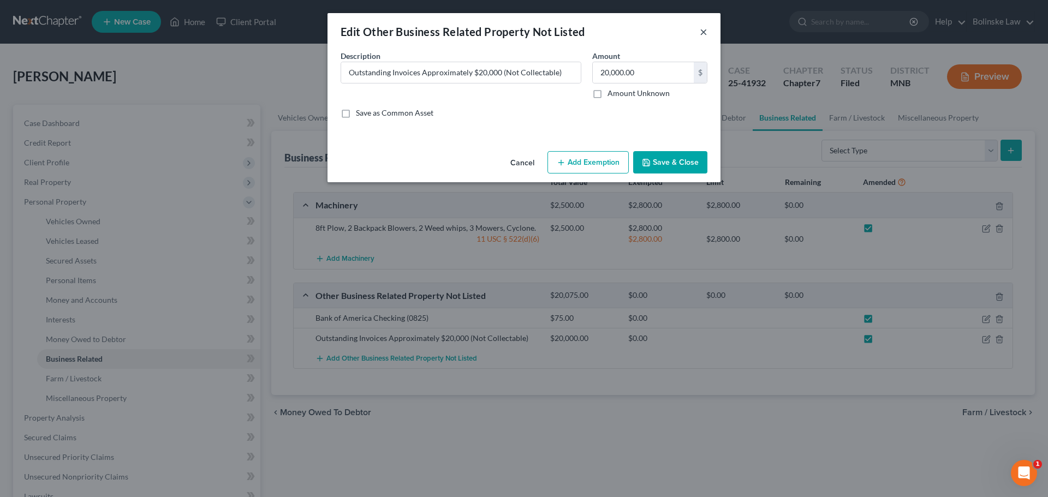
click at [704, 31] on button "×" at bounding box center [704, 31] width 8 height 13
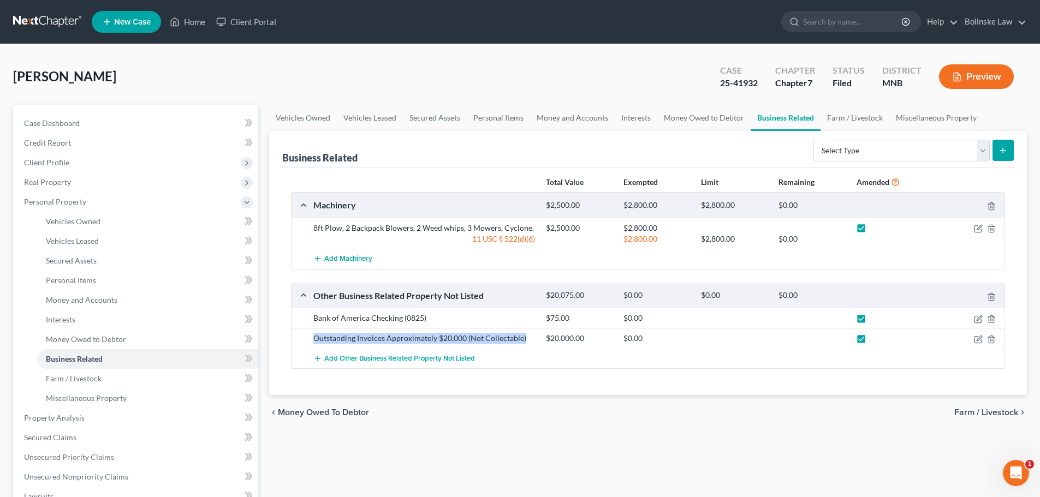
drag, startPoint x: 523, startPoint y: 340, endPoint x: 306, endPoint y: 340, distance: 216.7
click at [306, 340] on div "Outstanding Invoices Approximately $20,000 (Not Collectable) $20,000.00 $0.00" at bounding box center [648, 338] width 713 height 20
copy div "Outstanding Invoices Approximately $20,000 (Not Collectable)"
click at [991, 340] on icon "button" at bounding box center [991, 339] width 9 height 9
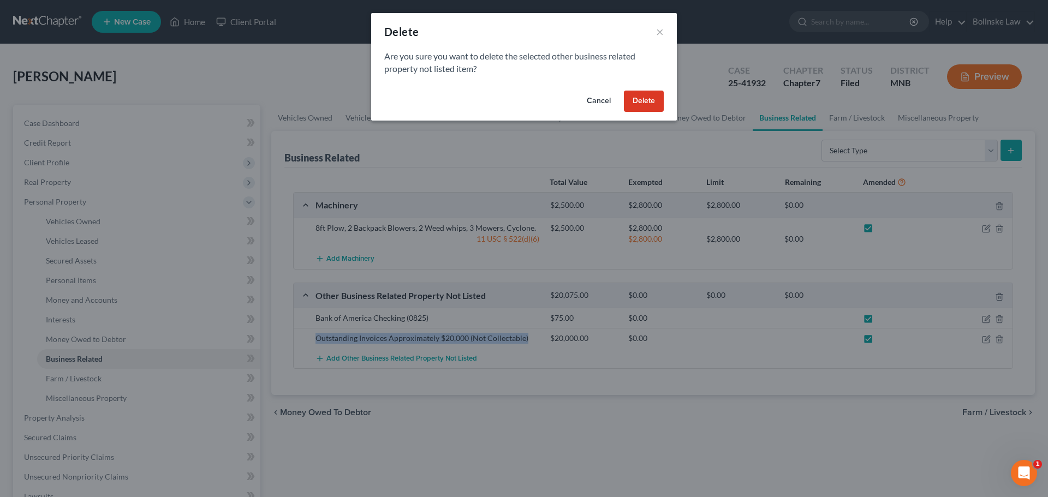
click at [640, 106] on button "Delete" at bounding box center [644, 102] width 40 height 22
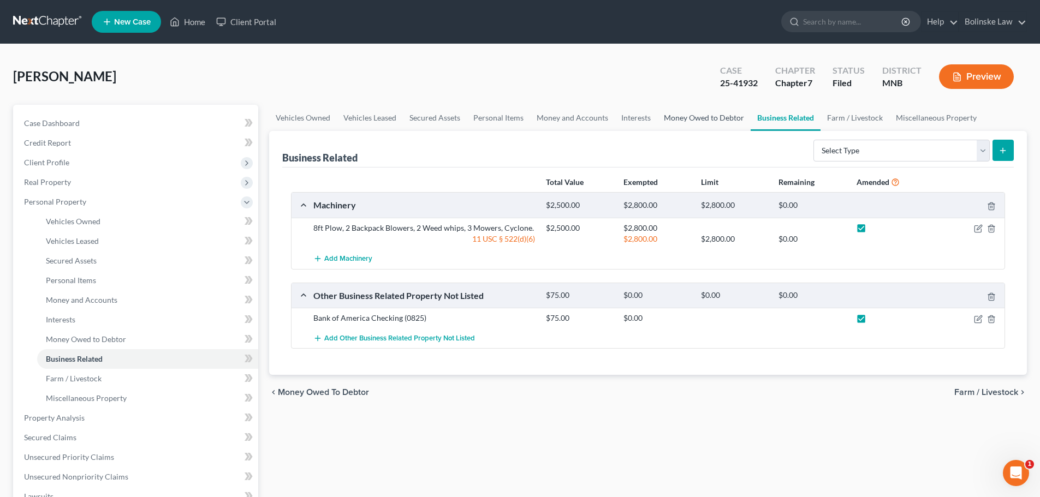
click at [697, 118] on link "Money Owed to Debtor" at bounding box center [703, 118] width 93 height 26
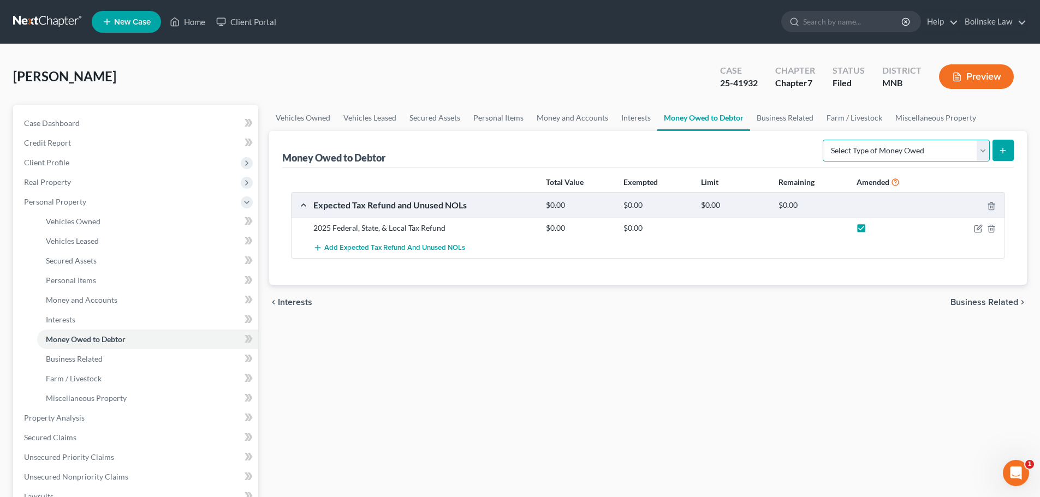
click at [875, 151] on select "Select Type of Money Owed Accounts Receivable Alimony Child Support Claims Agai…" at bounding box center [906, 151] width 167 height 22
select select "accounts_receivable"
click at [824, 140] on select "Select Type of Money Owed Accounts Receivable Alimony Child Support Claims Agai…" at bounding box center [906, 151] width 167 height 22
click at [1006, 149] on icon "submit" at bounding box center [1003, 150] width 9 height 9
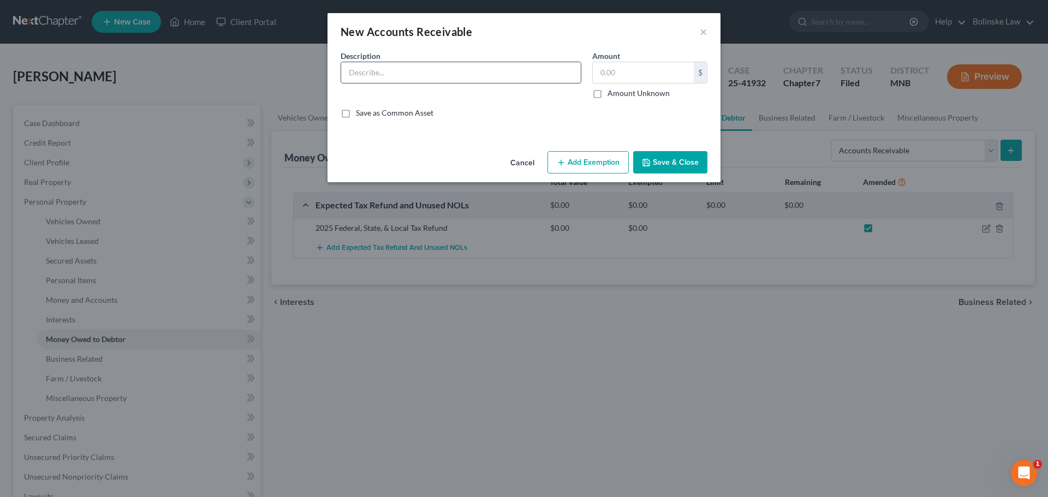
click at [372, 76] on input "text" at bounding box center [461, 72] width 240 height 21
paste input "Outstanding Invoices Approximately $20,000 (Not Collectable)"
type input "Outstanding Invoices Approximately $20,000 (Not Collectable)"
click at [602, 73] on input "text" at bounding box center [643, 72] width 101 height 21
type input "20,000"
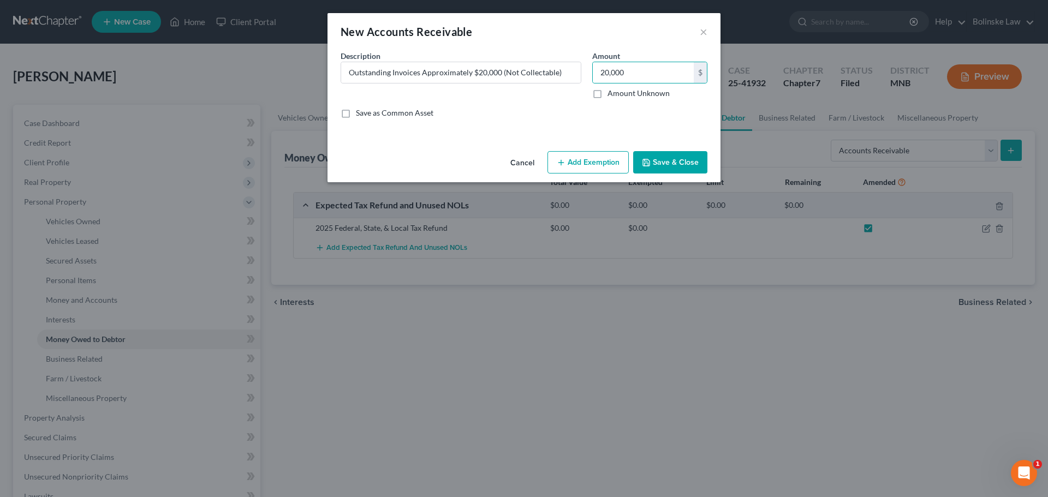
click at [681, 165] on button "Save & Close" at bounding box center [670, 162] width 74 height 23
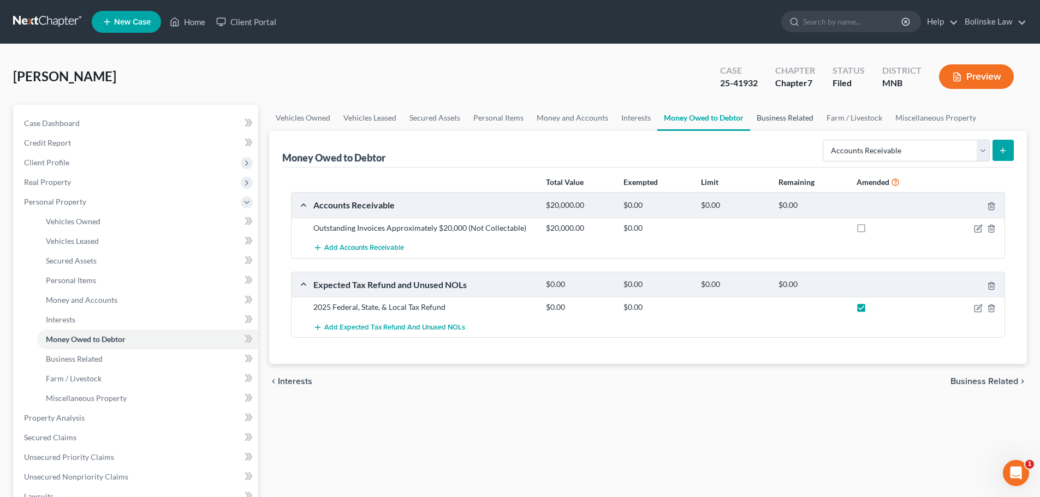
click at [794, 116] on link "Business Related" at bounding box center [785, 118] width 70 height 26
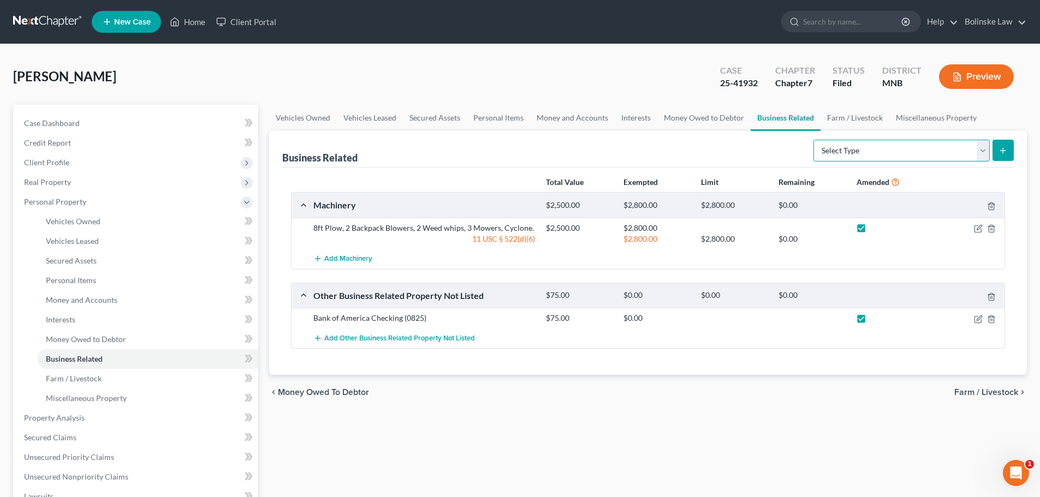
click at [870, 156] on select "Select Type Customer Lists Franchises Inventory Licenses Machinery Office Equip…" at bounding box center [901, 151] width 176 height 22
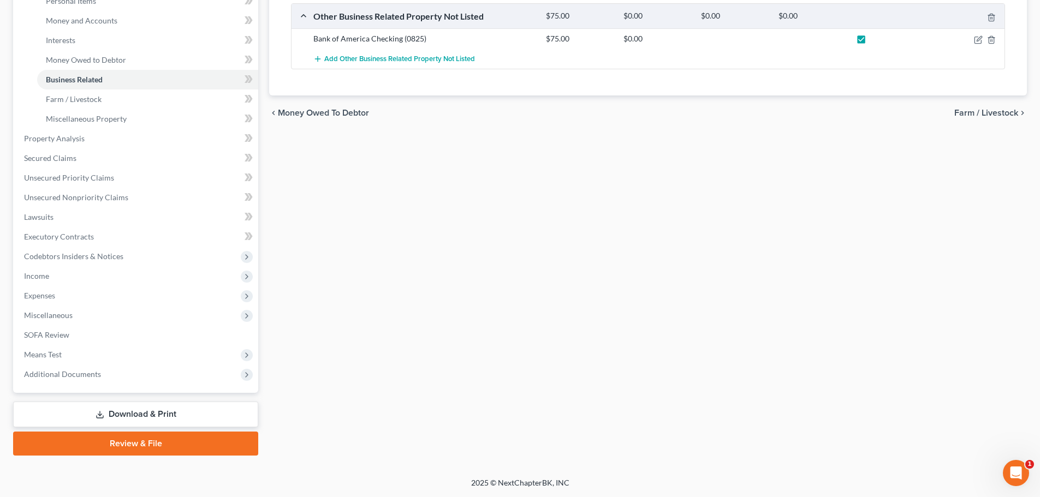
click at [149, 405] on link "Download & Print" at bounding box center [135, 415] width 245 height 26
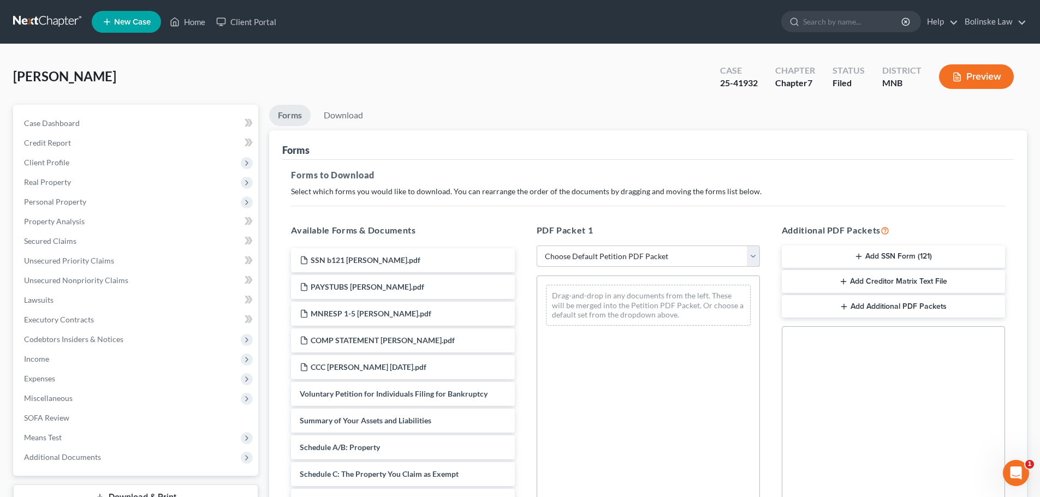
click at [603, 247] on select "Choose Default Petition PDF Packet Complete Bankruptcy Petition (all forms and …" at bounding box center [648, 257] width 223 height 22
select select "2"
click at [537, 246] on select "Choose Default Petition PDF Packet Complete Bankruptcy Petition (all forms and …" at bounding box center [648, 257] width 223 height 22
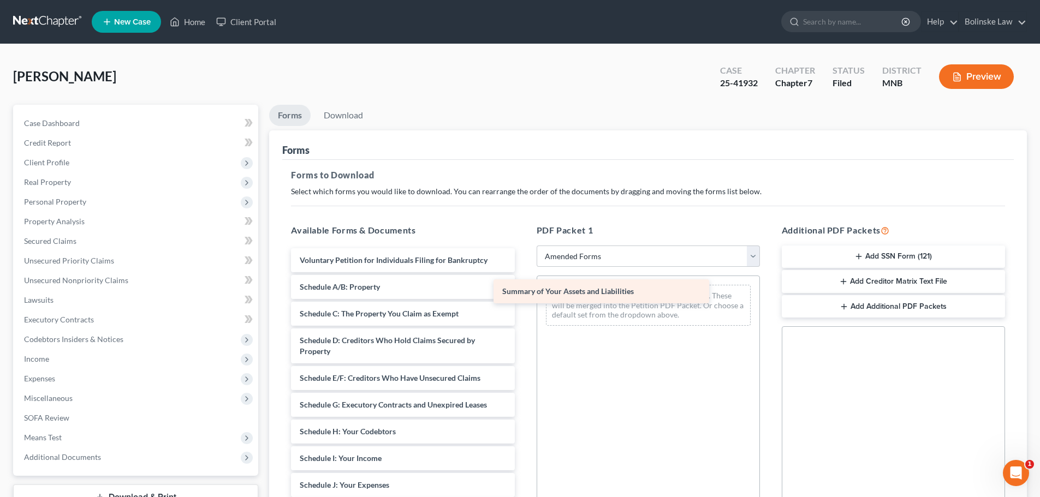
drag, startPoint x: 389, startPoint y: 285, endPoint x: 607, endPoint y: 290, distance: 217.3
click at [523, 291] on div "Summary of Your Assets and Liabilities Voluntary Petition for Individuals Filin…" at bounding box center [402, 496] width 241 height 496
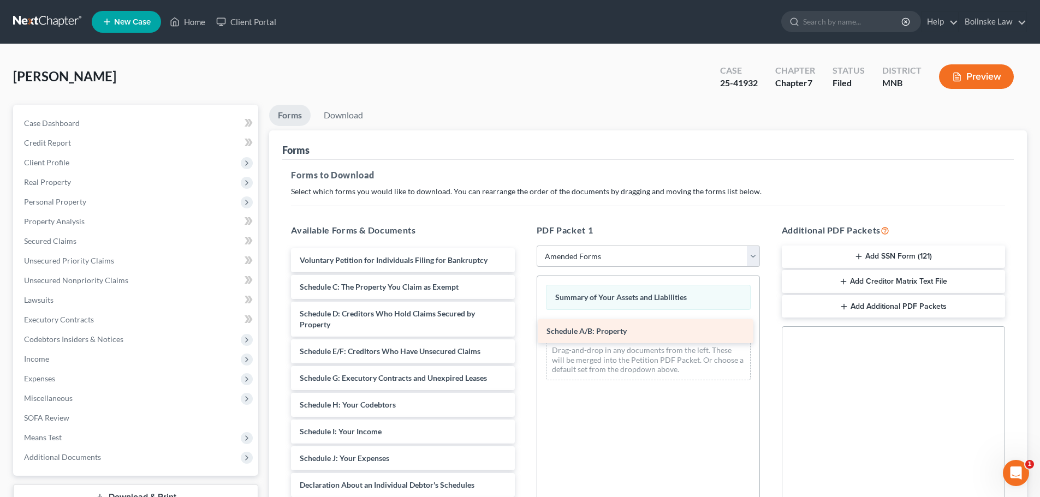
drag, startPoint x: 378, startPoint y: 284, endPoint x: 622, endPoint y: 327, distance: 247.2
click at [523, 328] on div "Schedule A/B: Property Voluntary Petition for Individuals Filing for Bankruptcy…" at bounding box center [402, 482] width 241 height 469
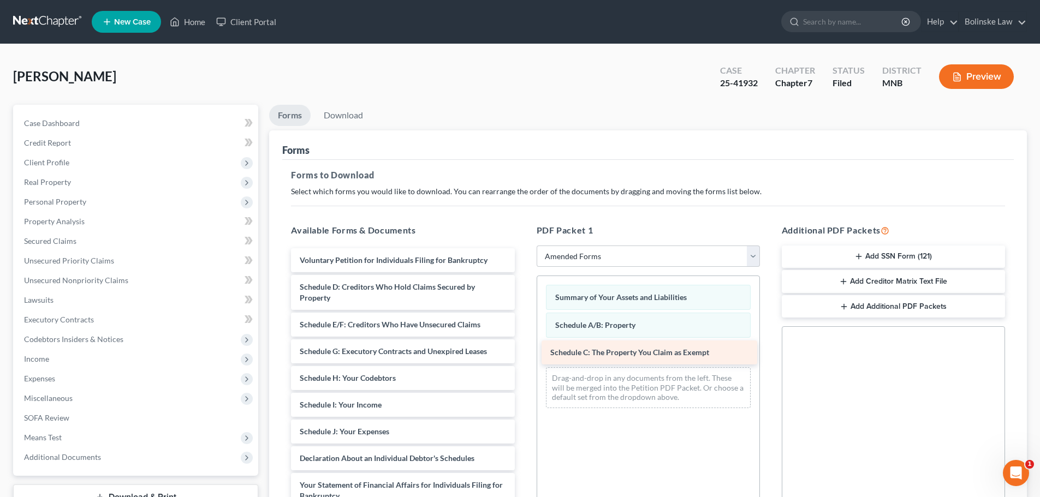
drag, startPoint x: 367, startPoint y: 289, endPoint x: 619, endPoint y: 354, distance: 259.5
click at [523, 354] on div "Schedule C: The Property You Claim as Exempt Voluntary Petition for Individuals…" at bounding box center [402, 469] width 241 height 442
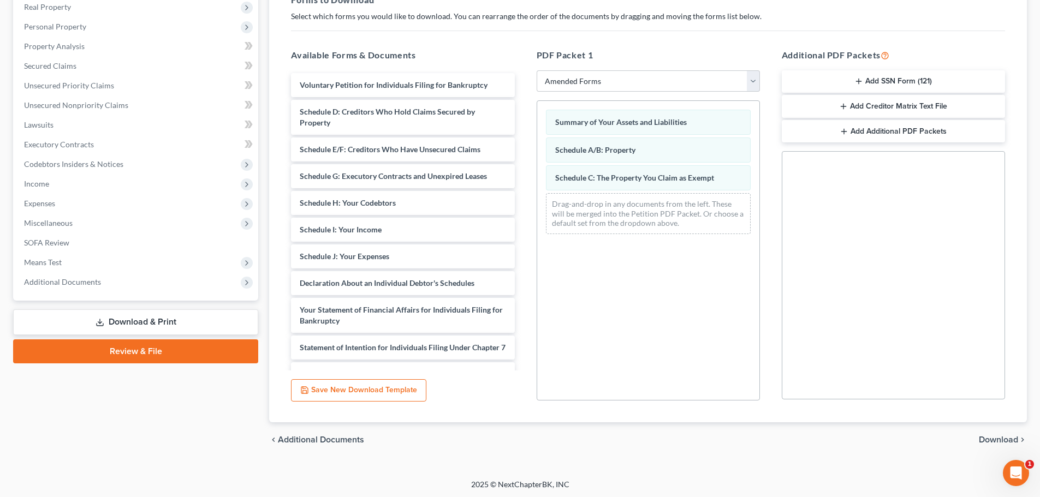
scroll to position [177, 0]
click at [1002, 434] on span "Download" at bounding box center [998, 438] width 39 height 9
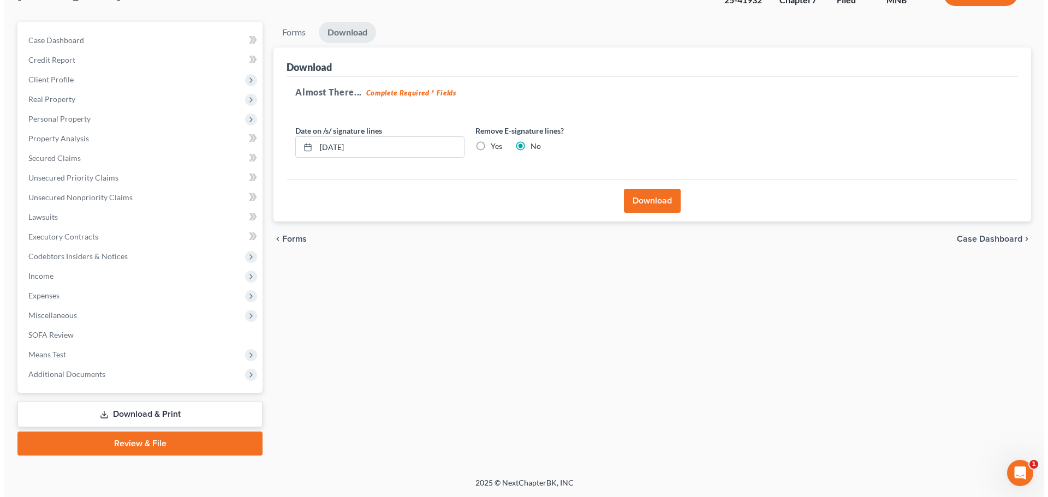
scroll to position [83, 0]
click at [656, 198] on button "Download" at bounding box center [648, 201] width 57 height 24
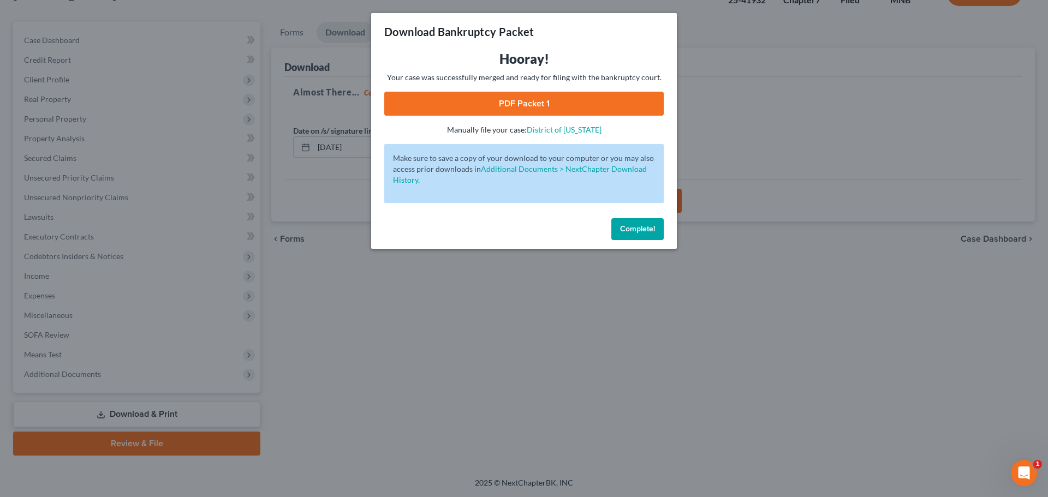
click at [566, 109] on link "PDF Packet 1" at bounding box center [524, 104] width 280 height 24
